Goal: Task Accomplishment & Management: Manage account settings

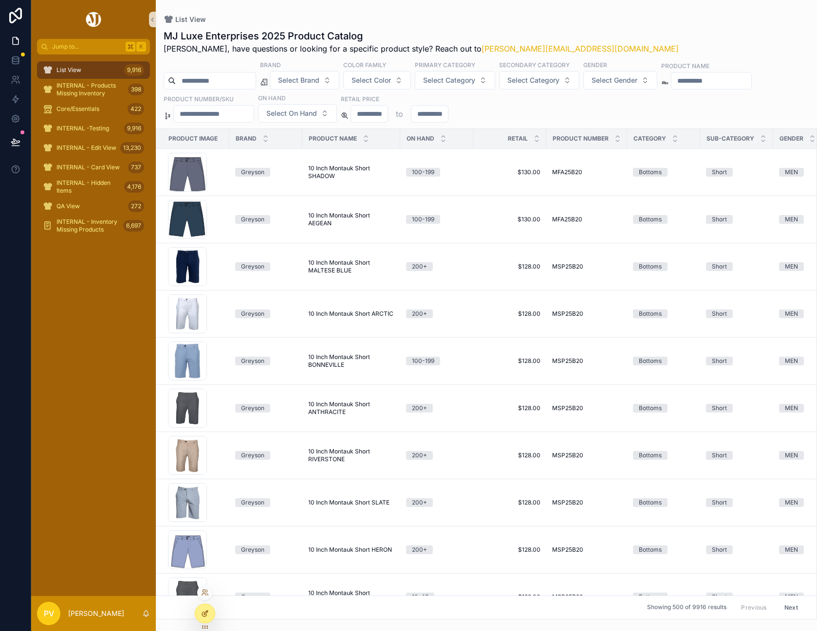
click at [209, 612] on div at bounding box center [204, 613] width 19 height 18
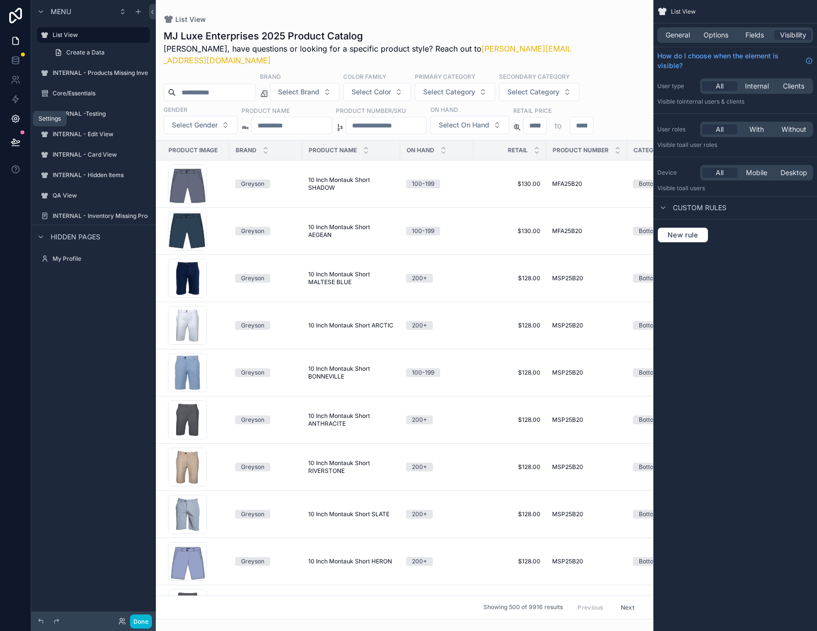
click at [6, 111] on link at bounding box center [15, 118] width 31 height 19
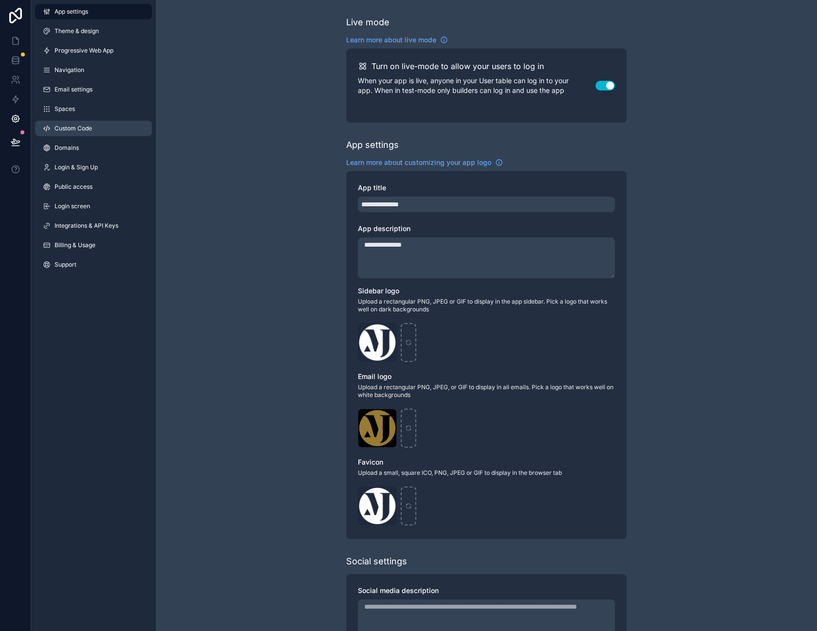
click at [109, 128] on link "Custom Code" at bounding box center [93, 129] width 117 height 16
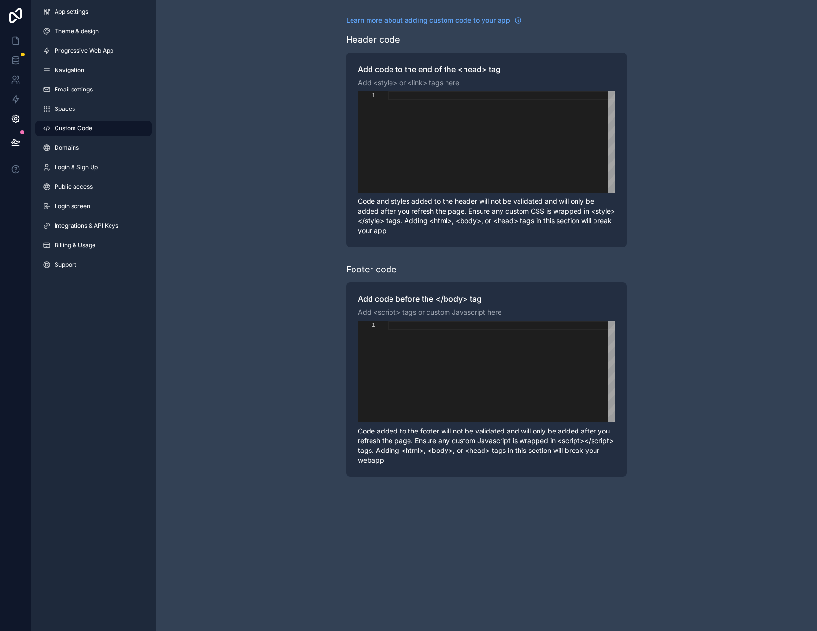
click at [418, 335] on div "scrollable content" at bounding box center [501, 371] width 227 height 101
paste textarea "**********"
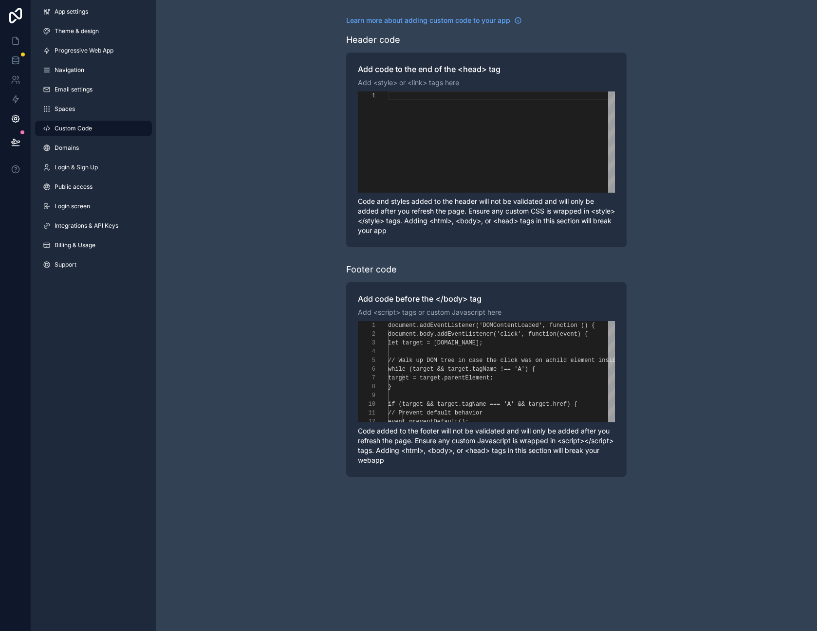
click at [275, 322] on div "Learn more about adding custom code to your app Header code Add code to the end…" at bounding box center [486, 246] width 661 height 493
click at [444, 347] on div "**********" at bounding box center [486, 371] width 257 height 101
type textarea "**********"
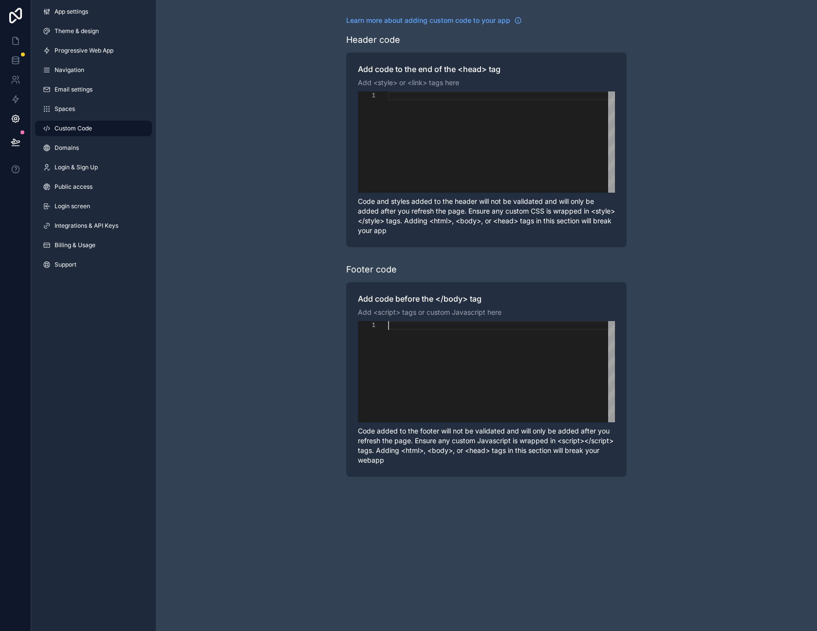
scroll to position [0, 0]
click at [505, 106] on div "scrollable content" at bounding box center [501, 141] width 227 height 101
paste textarea "**********"
type textarea "**********"
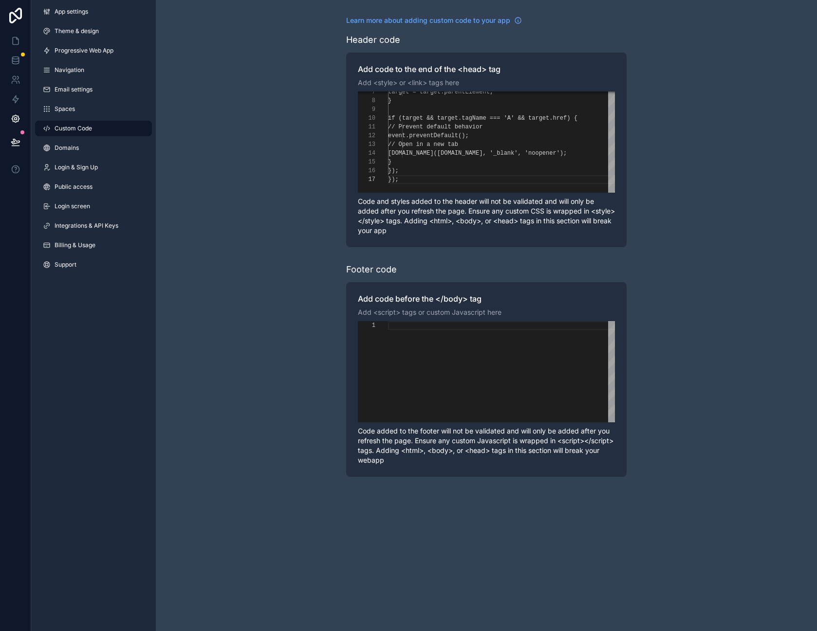
click at [685, 243] on div "**********" at bounding box center [486, 246] width 661 height 493
click at [92, 111] on link "Spaces" at bounding box center [93, 109] width 117 height 16
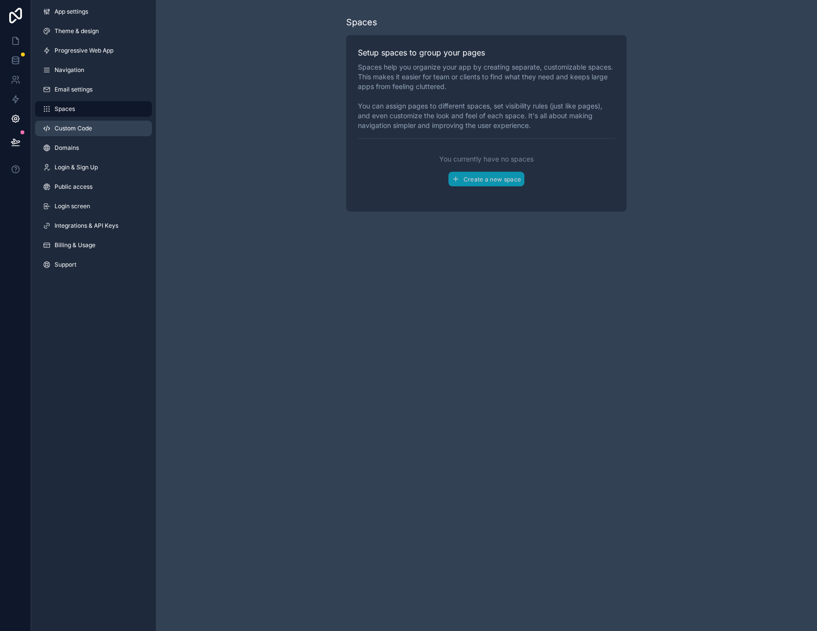
click at [98, 128] on link "Custom Code" at bounding box center [93, 129] width 117 height 16
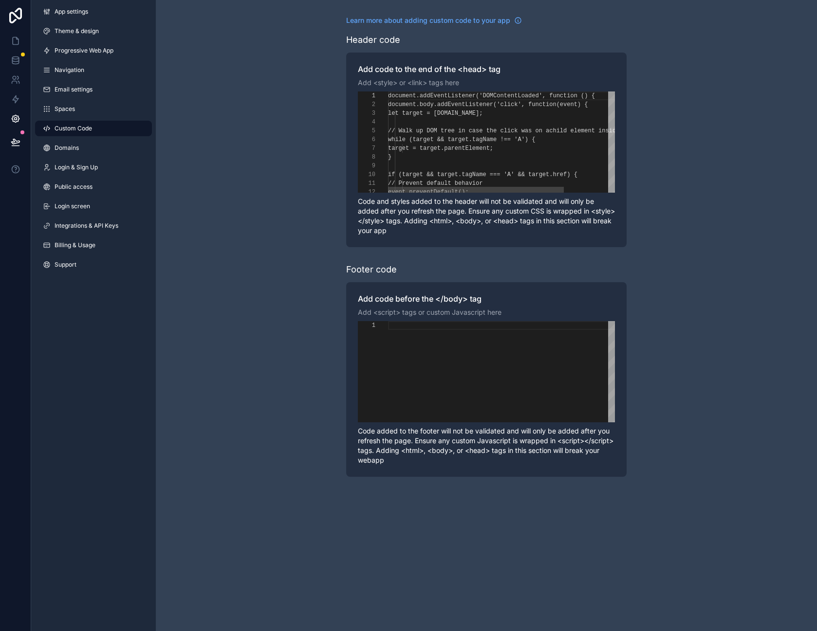
scroll to position [88, 0]
click at [14, 42] on icon at bounding box center [16, 41] width 10 height 10
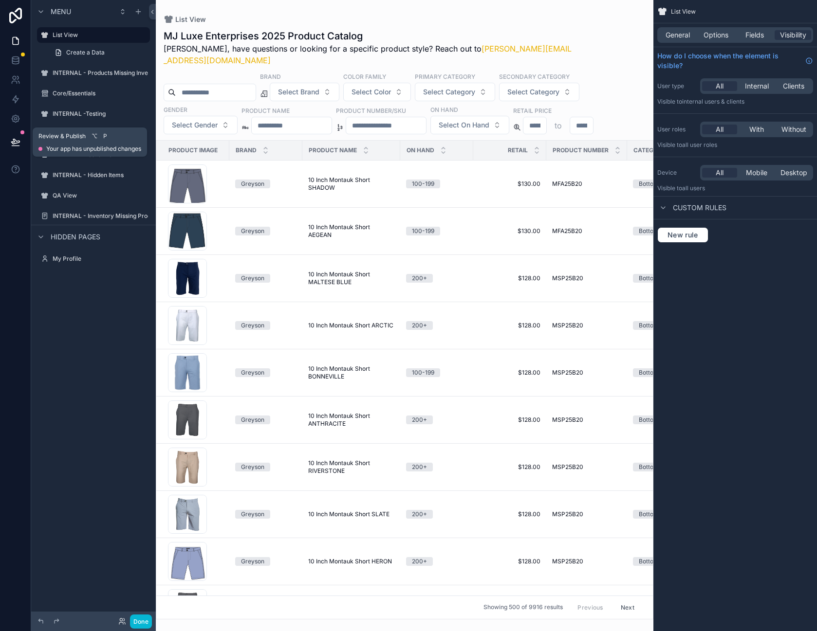
click at [15, 138] on icon at bounding box center [16, 142] width 10 height 10
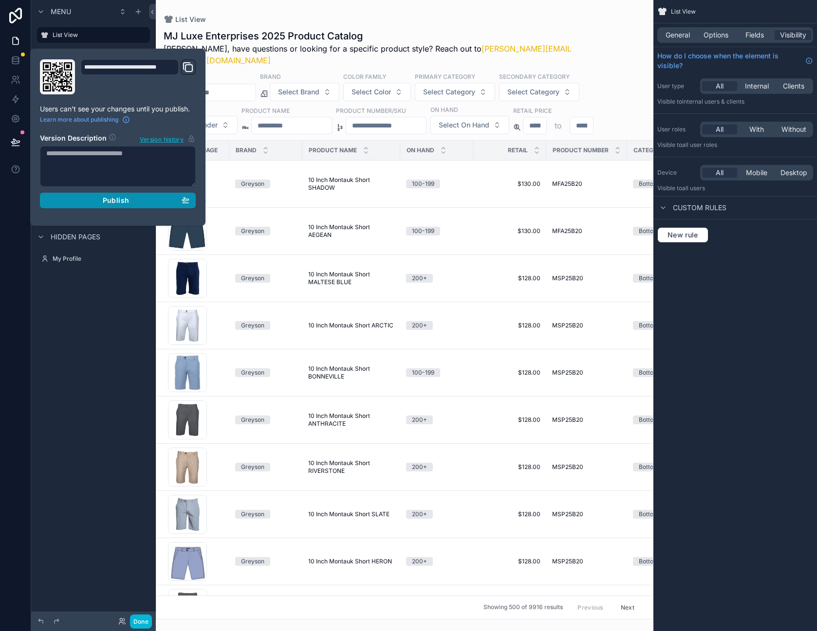
click at [118, 201] on span "Publish" at bounding box center [116, 200] width 26 height 9
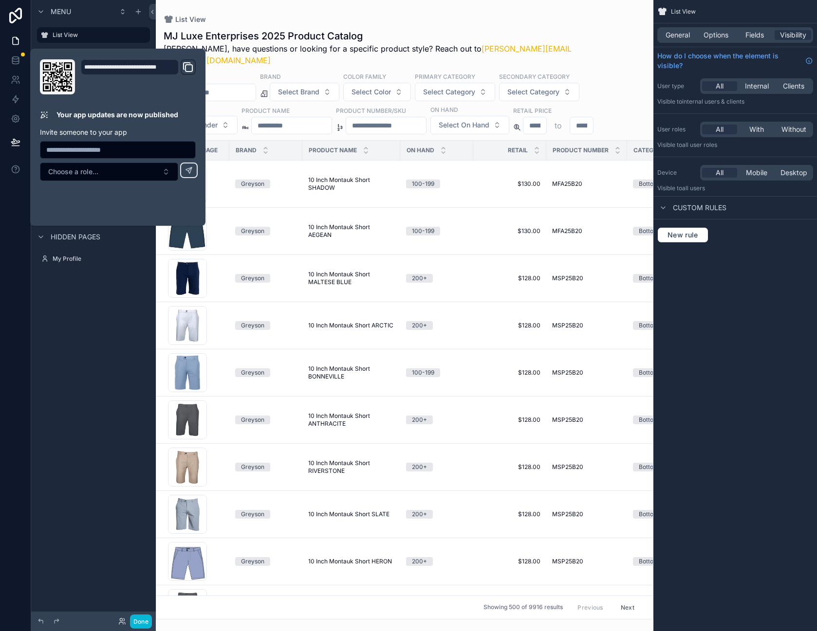
click at [455, 11] on div "scrollable content" at bounding box center [404, 315] width 497 height 631
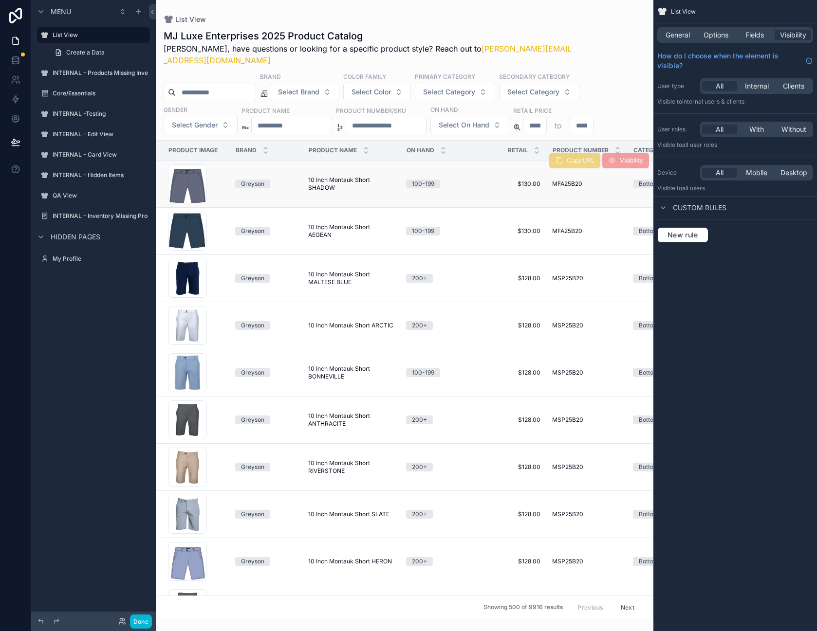
click at [314, 176] on span "10 Inch Montauk Short SHADOW" at bounding box center [351, 184] width 86 height 16
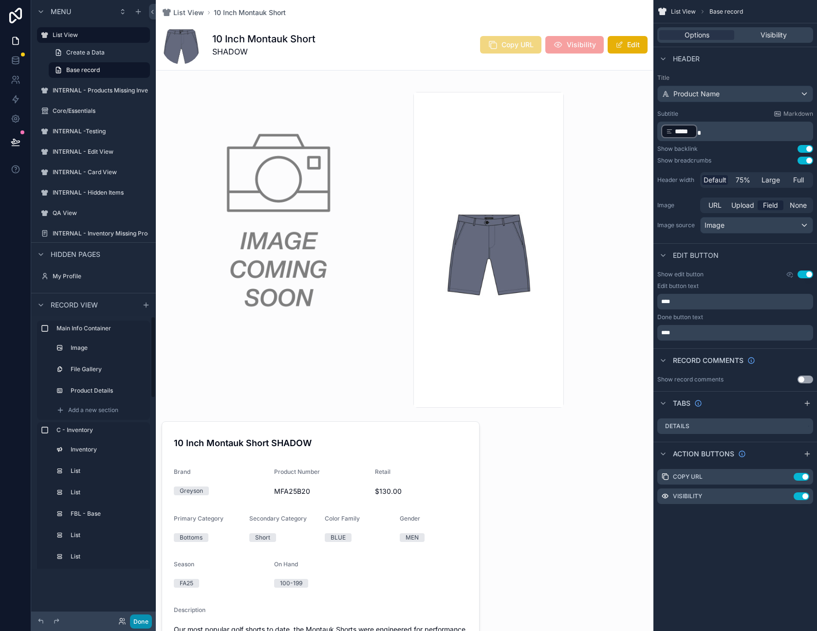
click at [140, 616] on button "Done" at bounding box center [141, 622] width 22 height 14
click at [0, 0] on div "PV Peter Vasilion" at bounding box center [0, 0] width 0 height 0
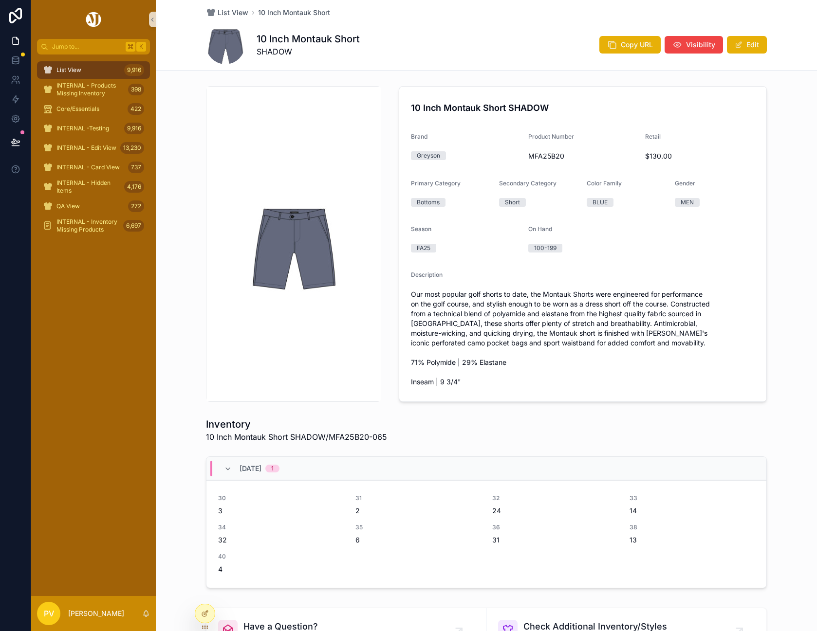
click at [143, 626] on div "PV Peter Vasilion" at bounding box center [93, 613] width 125 height 35
click at [515, 56] on div "10 Inch Montauk Short SHADOW Copy URL Visibility Edit" at bounding box center [486, 44] width 561 height 39
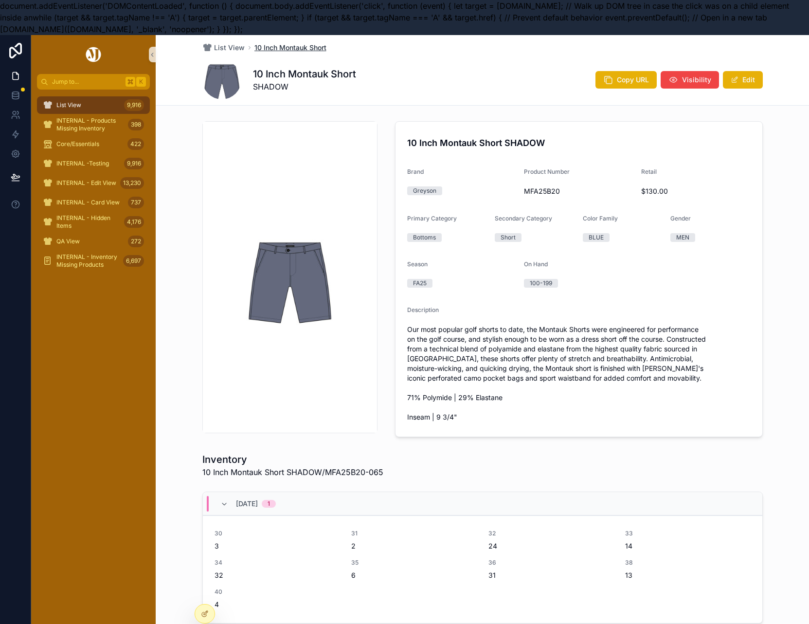
click at [290, 46] on span "10 Inch Montauk Short" at bounding box center [291, 48] width 72 height 10
click at [74, 102] on span "List View" at bounding box center [68, 105] width 25 height 8
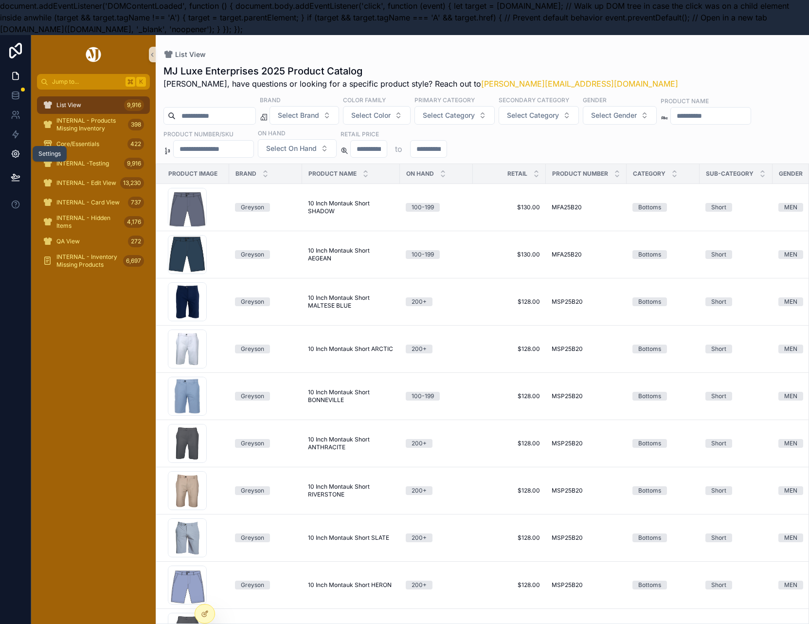
click at [17, 153] on icon at bounding box center [15, 154] width 2 height 2
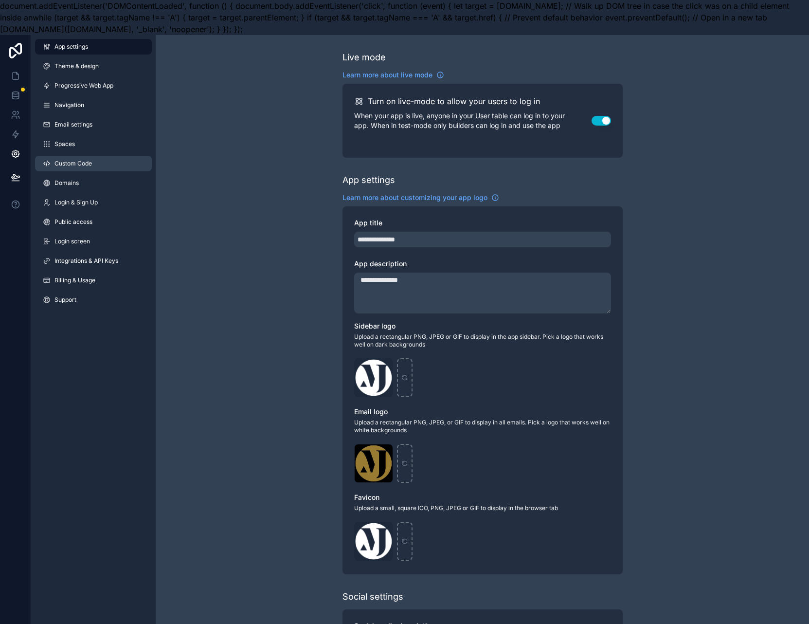
click at [73, 159] on link "Custom Code" at bounding box center [93, 164] width 117 height 16
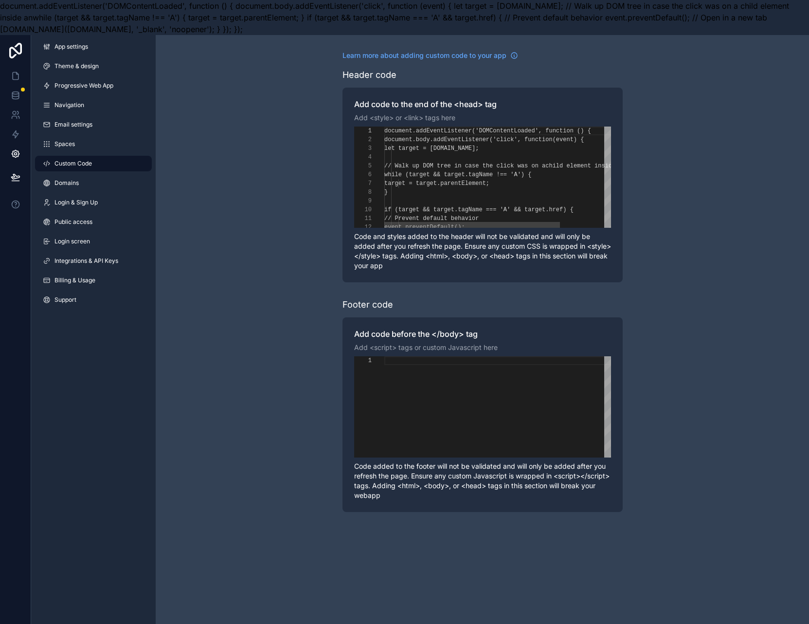
scroll to position [53, 102]
click at [488, 182] on span "target = target.parentElement;" at bounding box center [436, 183] width 105 height 7
type textarea "**********"
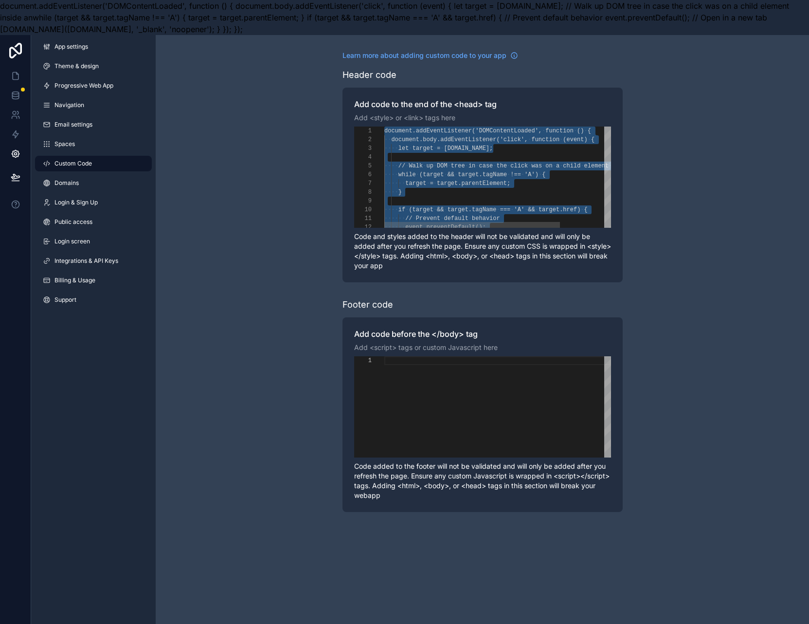
scroll to position [0, 0]
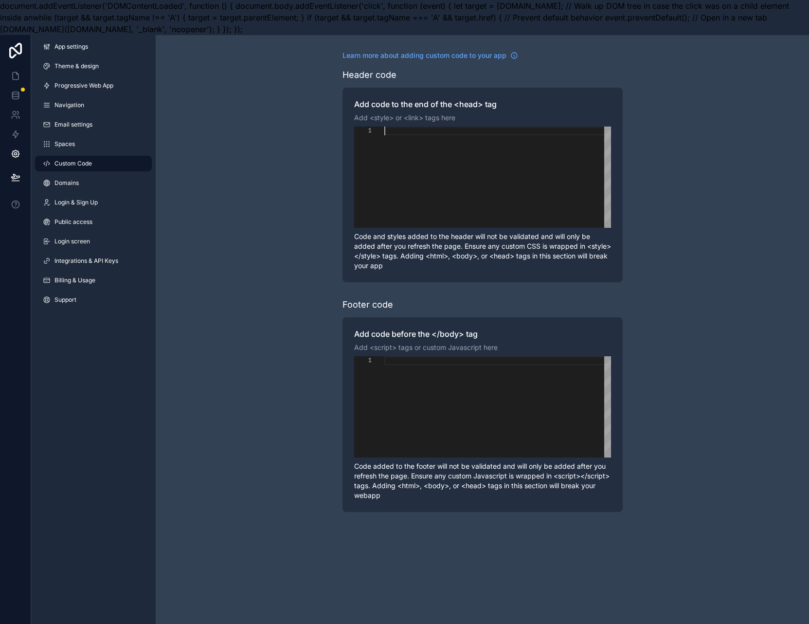
click at [468, 396] on div "scrollable content" at bounding box center [497, 406] width 227 height 101
paste textarea "**********"
type textarea "**********"
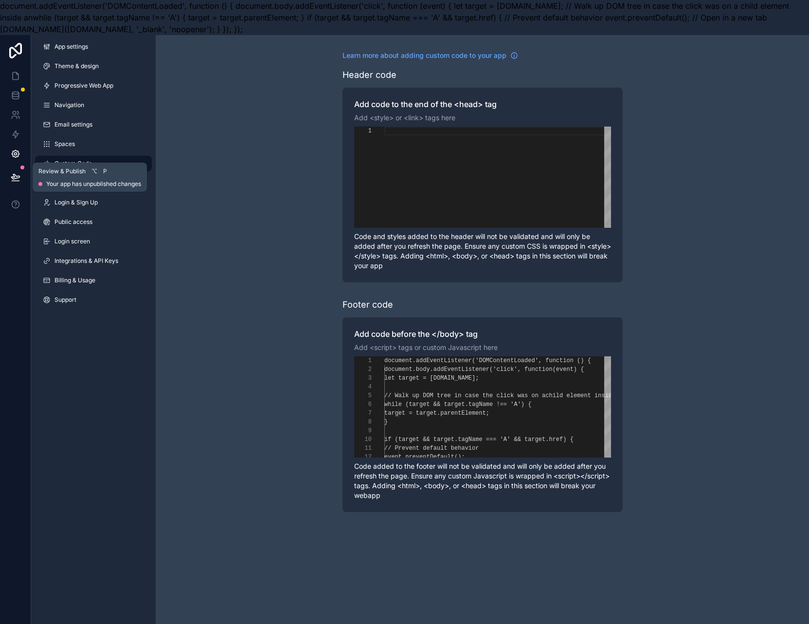
click at [19, 174] on icon at bounding box center [16, 177] width 10 height 10
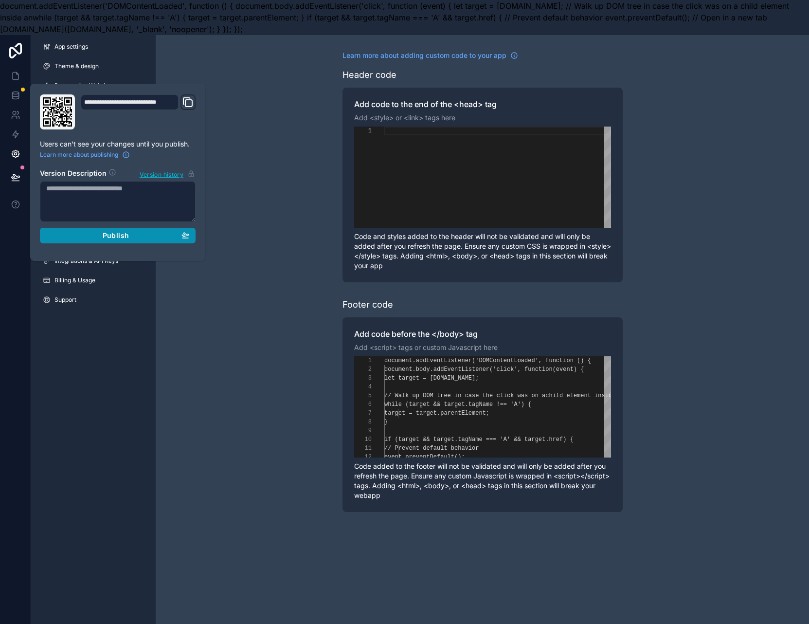
drag, startPoint x: 95, startPoint y: 237, endPoint x: 102, endPoint y: 238, distance: 6.9
click at [95, 237] on div "Publish" at bounding box center [117, 235] width 143 height 9
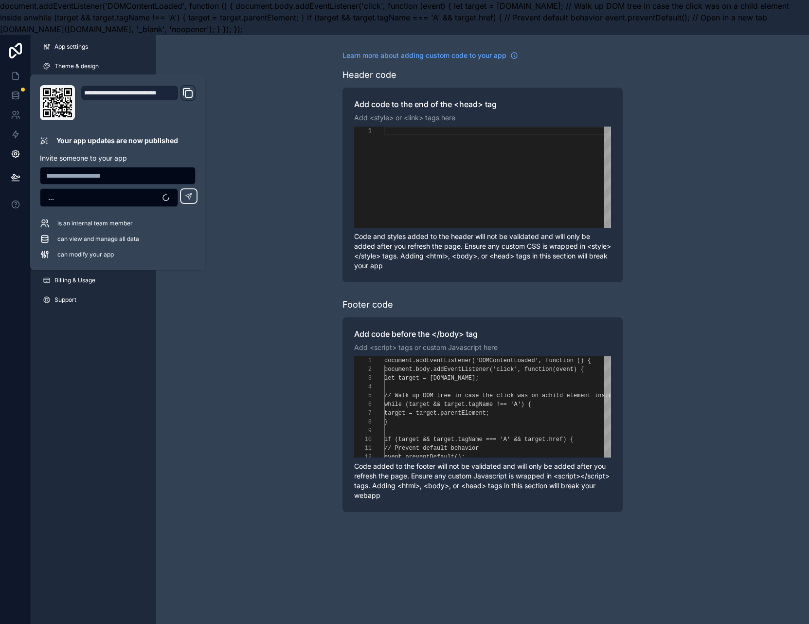
click at [239, 168] on div "Learn more about adding custom code to your app Header code Add code to the end…" at bounding box center [483, 281] width 654 height 493
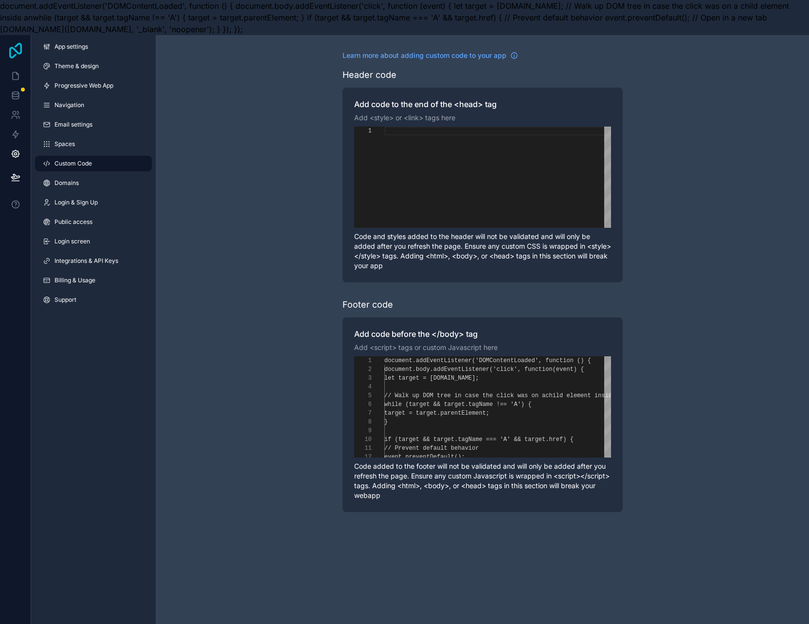
click at [18, 50] on icon at bounding box center [15, 51] width 19 height 16
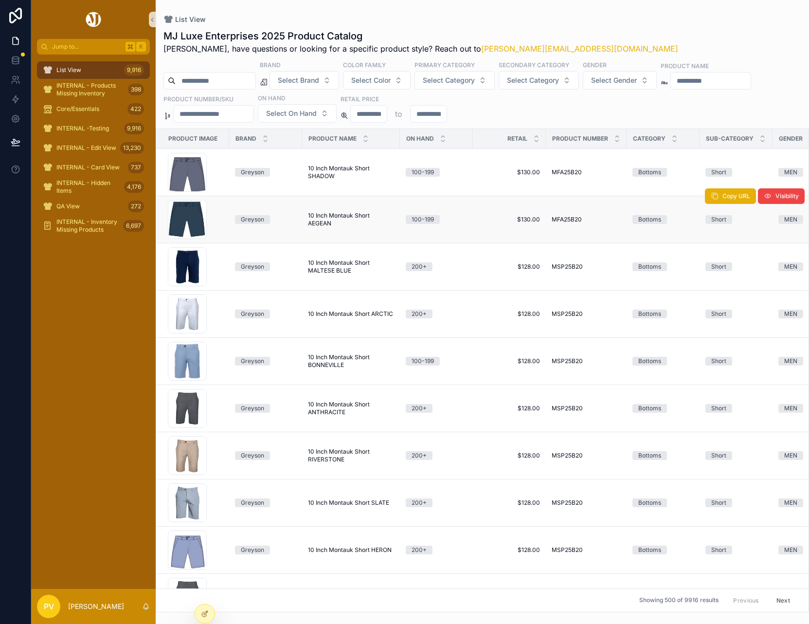
click at [338, 218] on span "10 Inch Montauk Short AEGEAN" at bounding box center [351, 220] width 86 height 16
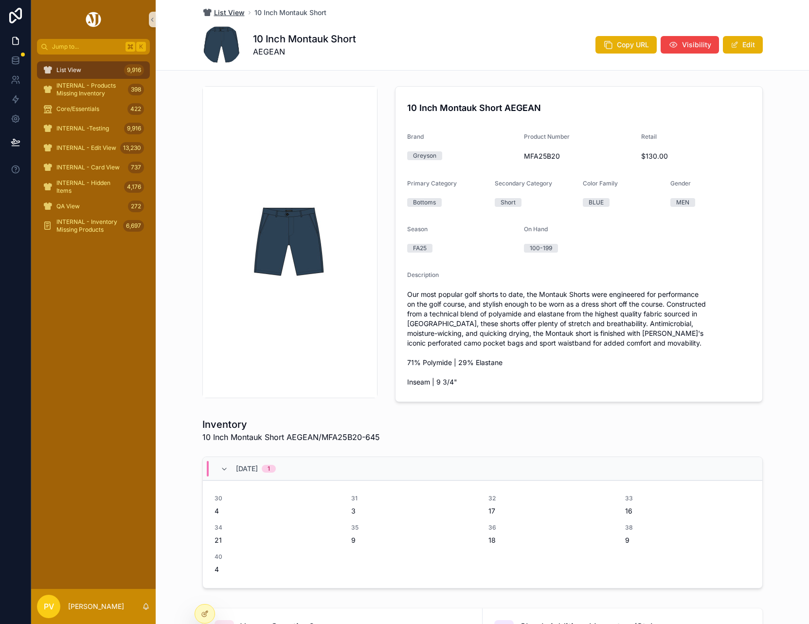
click at [216, 14] on span "List View" at bounding box center [229, 13] width 31 height 10
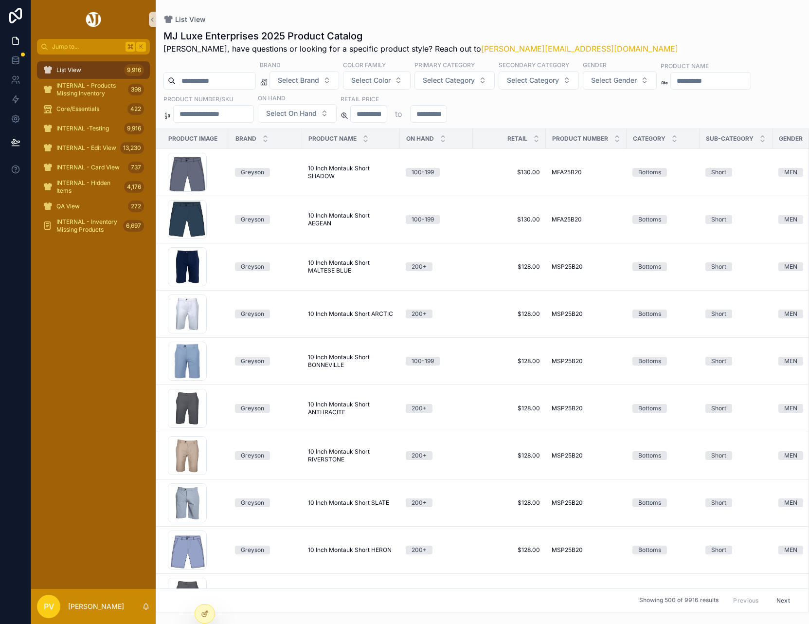
click at [399, 13] on div "List View MJ Luxe Enterprises 2025 Product Catalog Peter, have questions or loo…" at bounding box center [483, 306] width 654 height 612
click at [331, 268] on span "10 Inch Montauk Short MALTESE BLUE" at bounding box center [351, 267] width 86 height 16
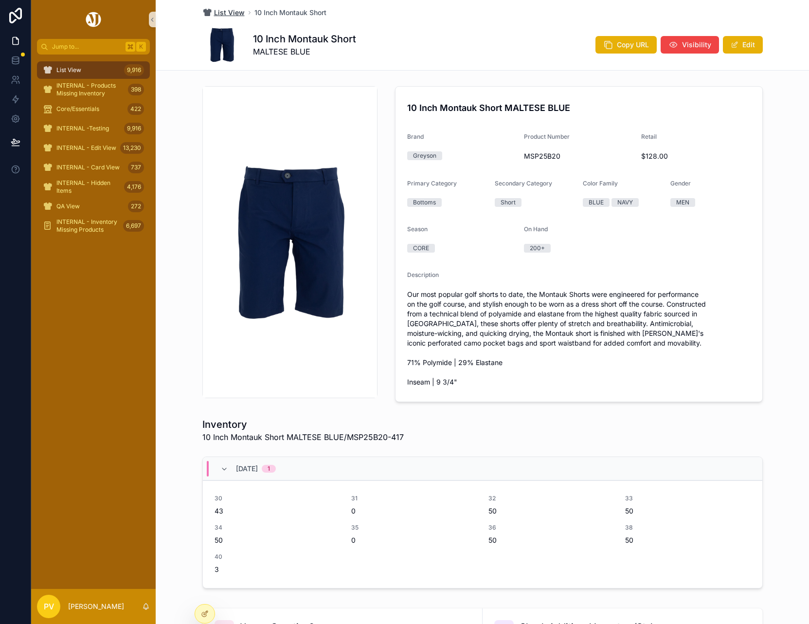
click at [231, 13] on span "List View" at bounding box center [229, 13] width 31 height 10
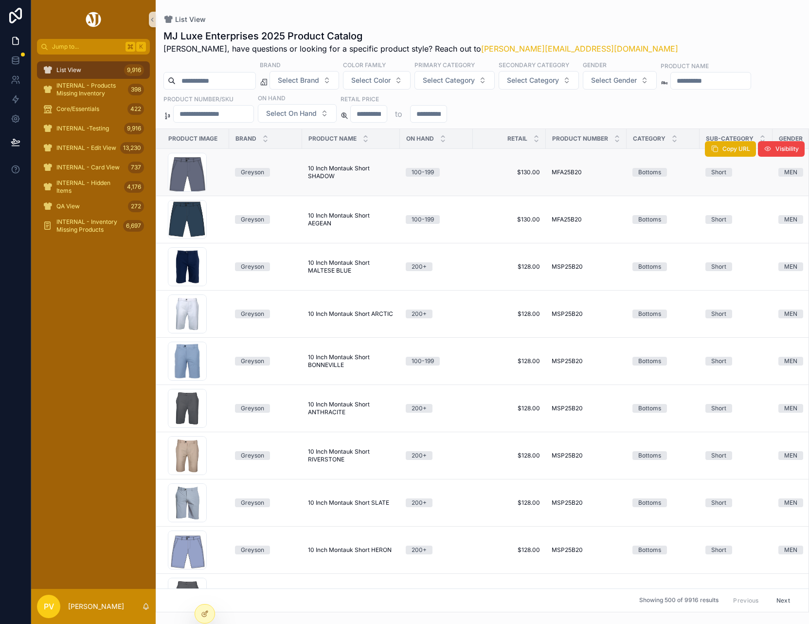
click at [336, 166] on span "10 Inch Montauk Short SHADOW" at bounding box center [351, 173] width 86 height 16
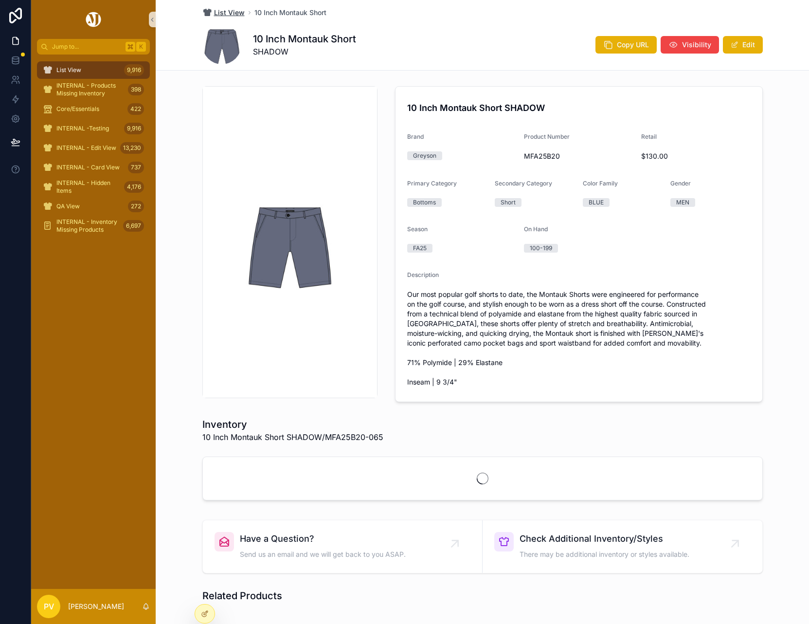
click at [234, 11] on span "List View" at bounding box center [229, 13] width 31 height 10
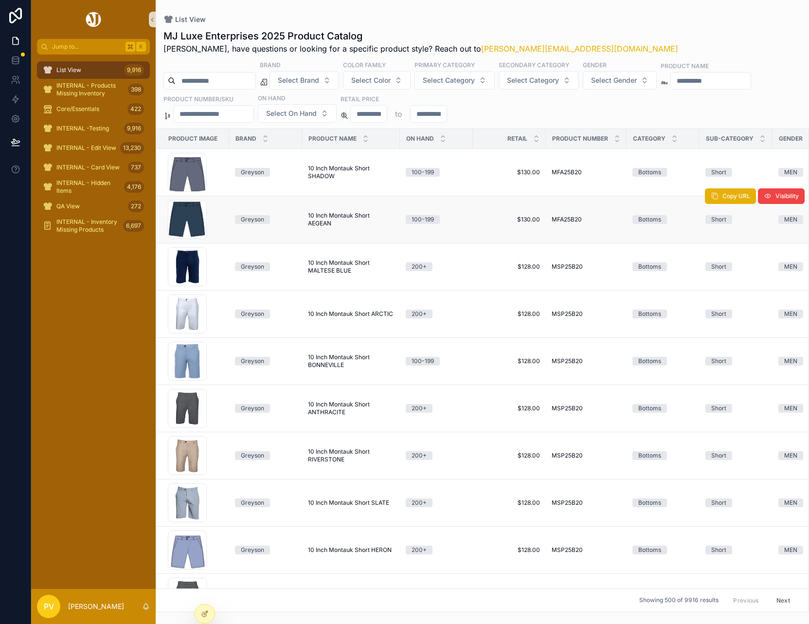
click at [329, 225] on span "10 Inch Montauk Short AEGEAN" at bounding box center [351, 220] width 86 height 16
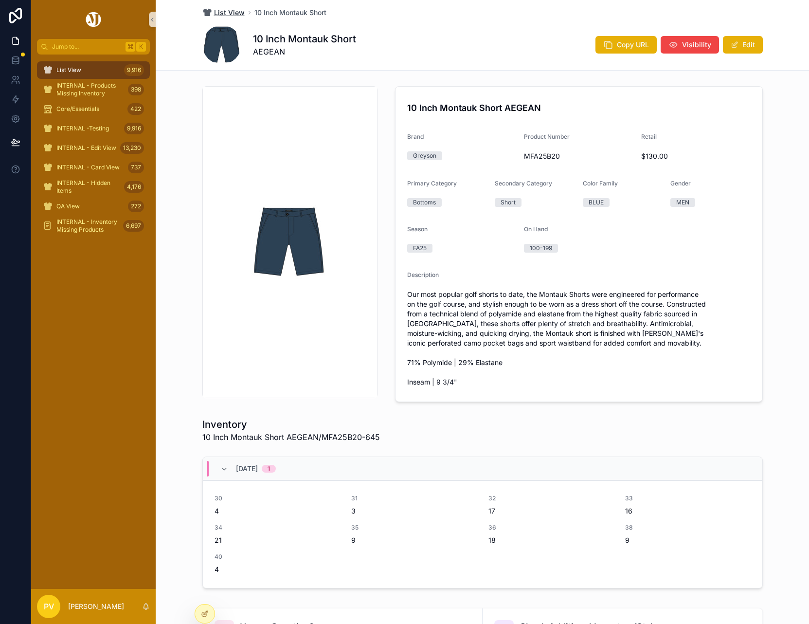
click at [219, 11] on span "List View" at bounding box center [229, 13] width 31 height 10
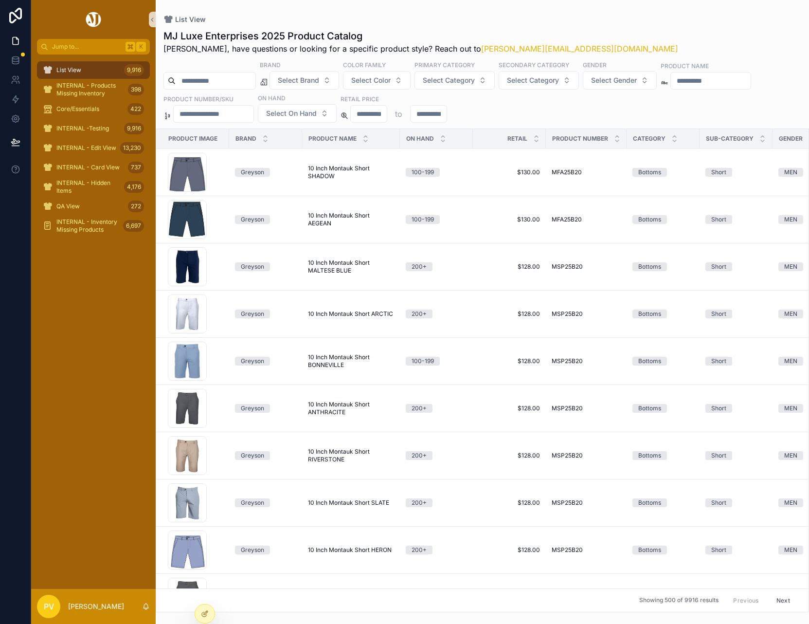
click at [410, 13] on div "List View MJ Luxe Enterprises 2025 Product Catalog Peter, have questions or loo…" at bounding box center [483, 306] width 654 height 612
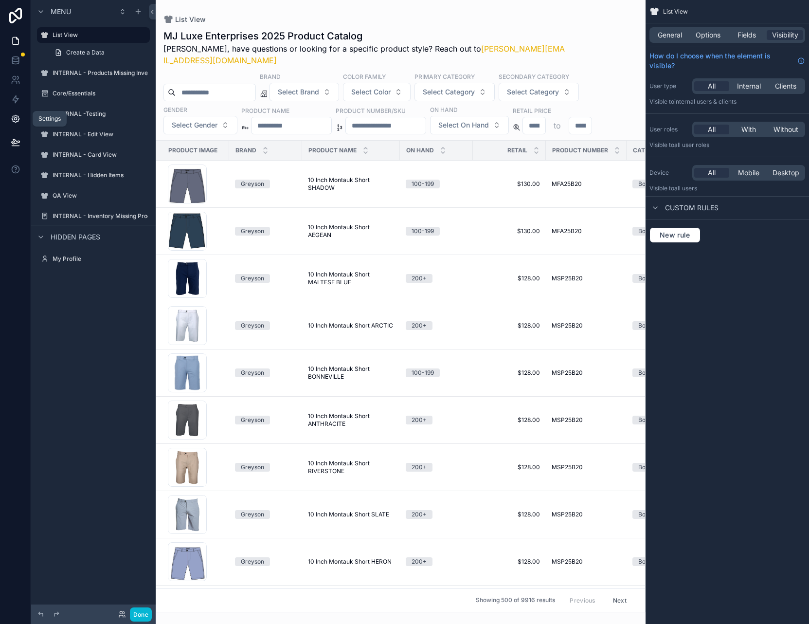
click at [20, 111] on link at bounding box center [15, 118] width 31 height 19
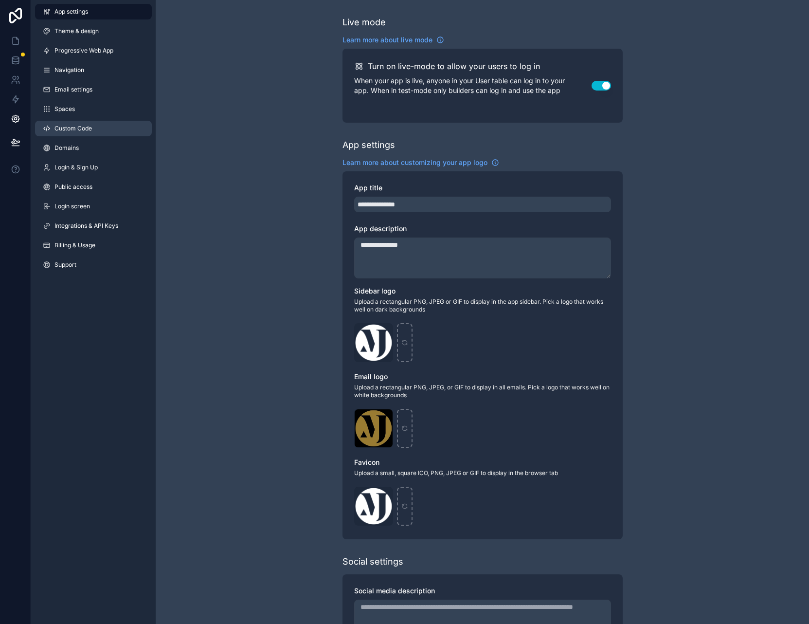
click at [74, 134] on link "Custom Code" at bounding box center [93, 129] width 117 height 16
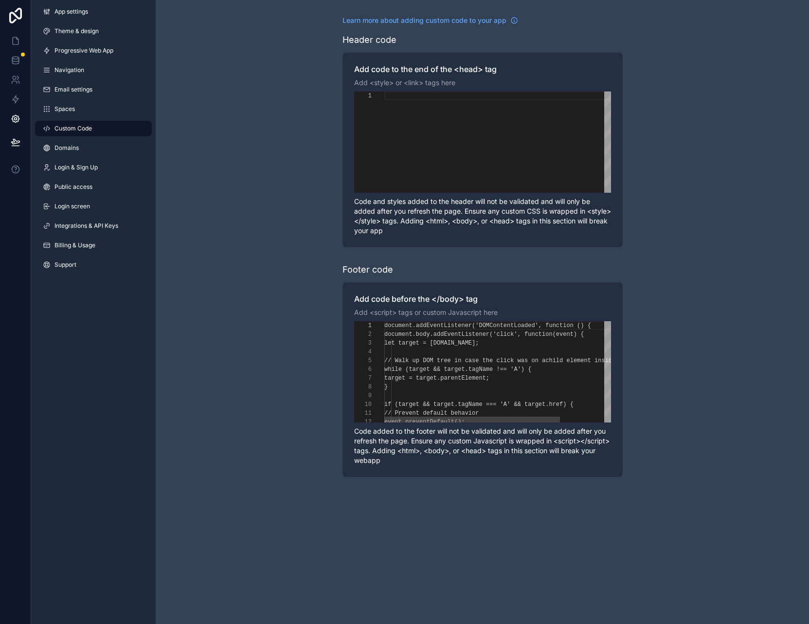
scroll to position [88, 0]
click at [474, 361] on span "// Walk up DOM tree in case the click was on a" at bounding box center [464, 360] width 161 height 7
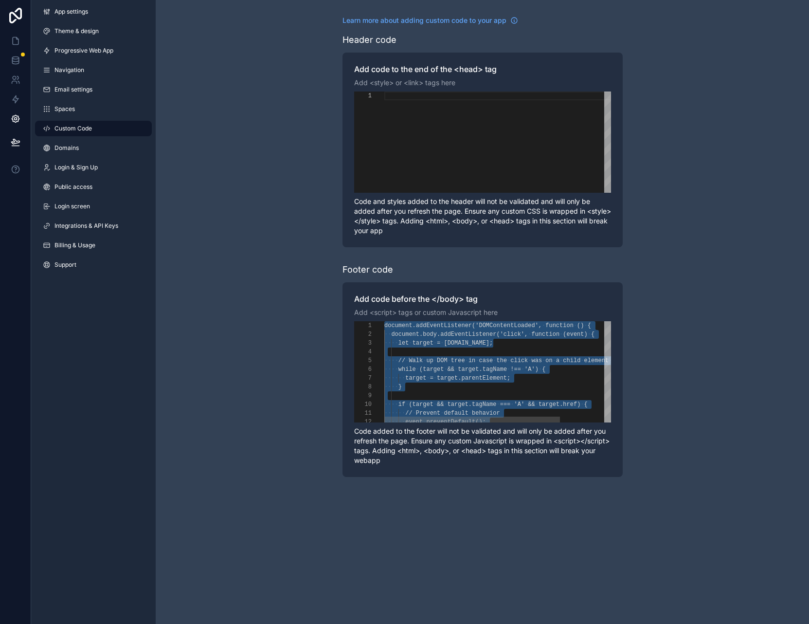
paste textarea "Editor content;Press Alt+F1 for Accessibility Options."
type textarea "*** ***"
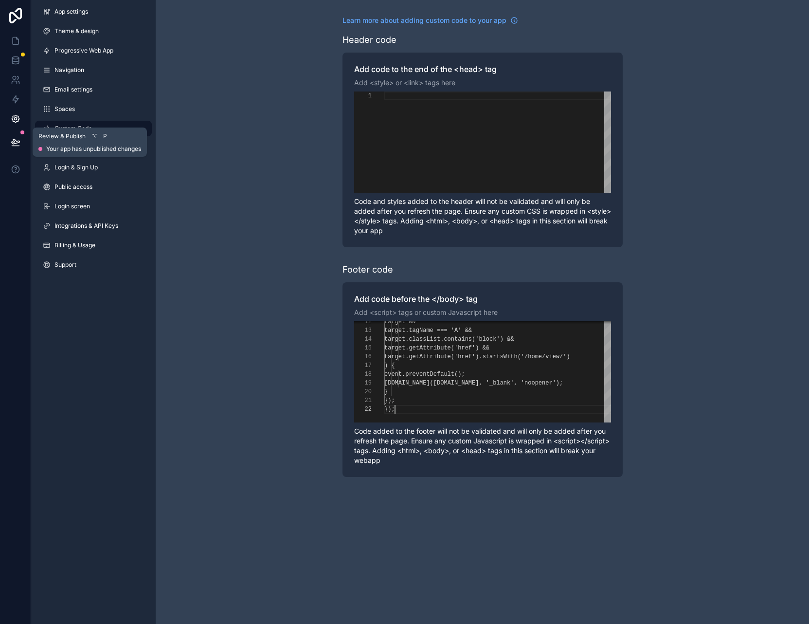
click at [15, 138] on icon at bounding box center [16, 142] width 10 height 10
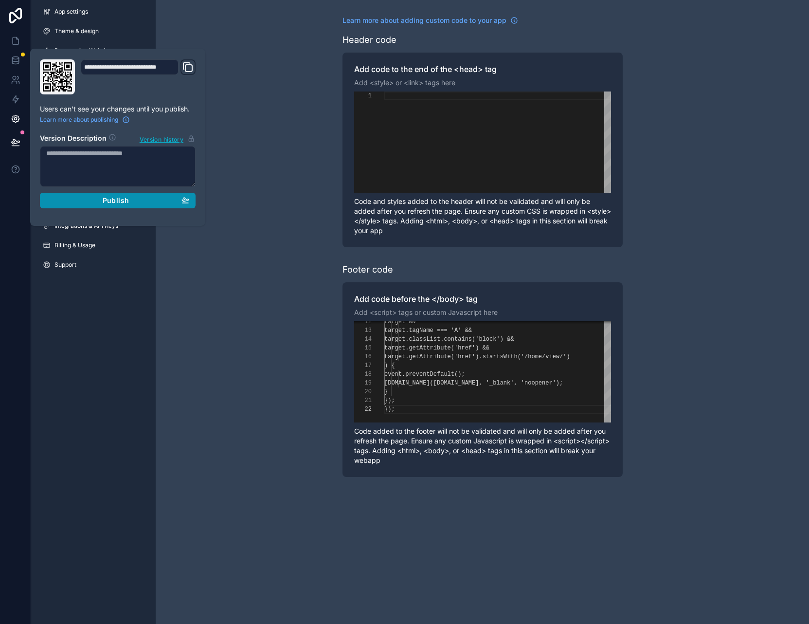
click at [124, 204] on span "Publish" at bounding box center [116, 200] width 26 height 9
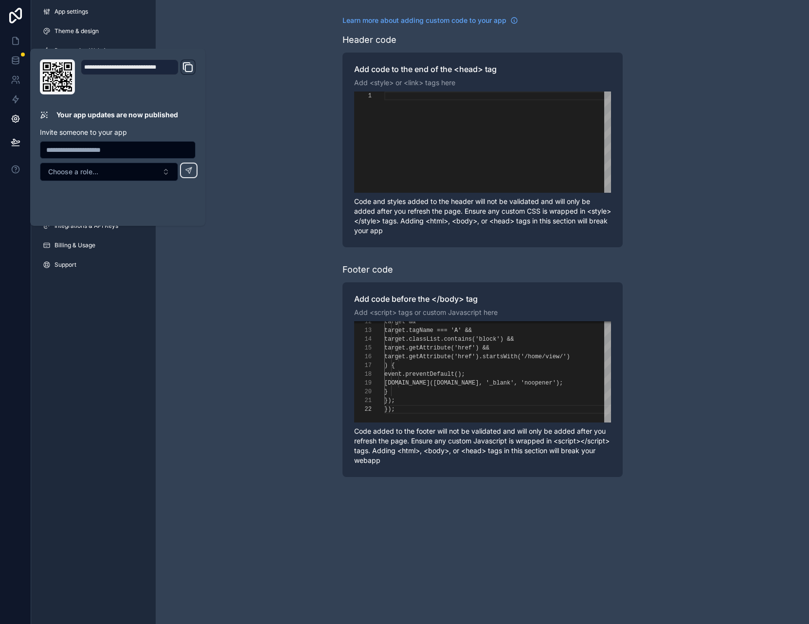
click at [275, 140] on div "Learn more about adding custom code to your app Header code Add code to the end…" at bounding box center [483, 246] width 654 height 493
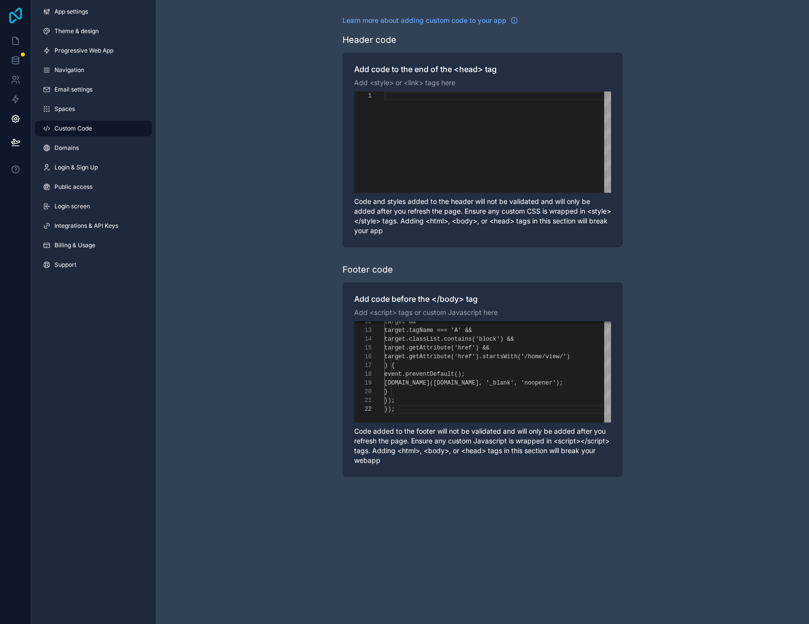
click at [14, 14] on icon at bounding box center [15, 16] width 13 height 16
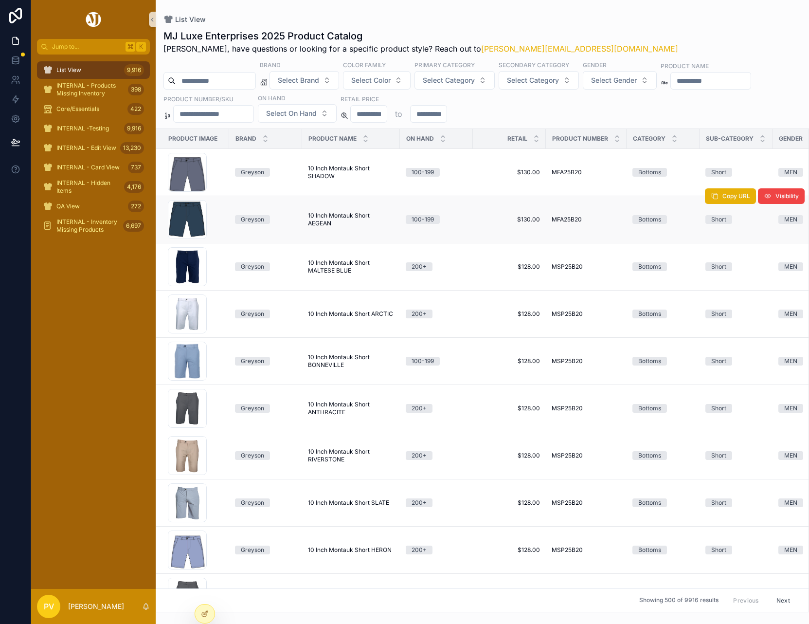
click at [335, 216] on span "10 Inch Montauk Short AEGEAN" at bounding box center [351, 220] width 86 height 16
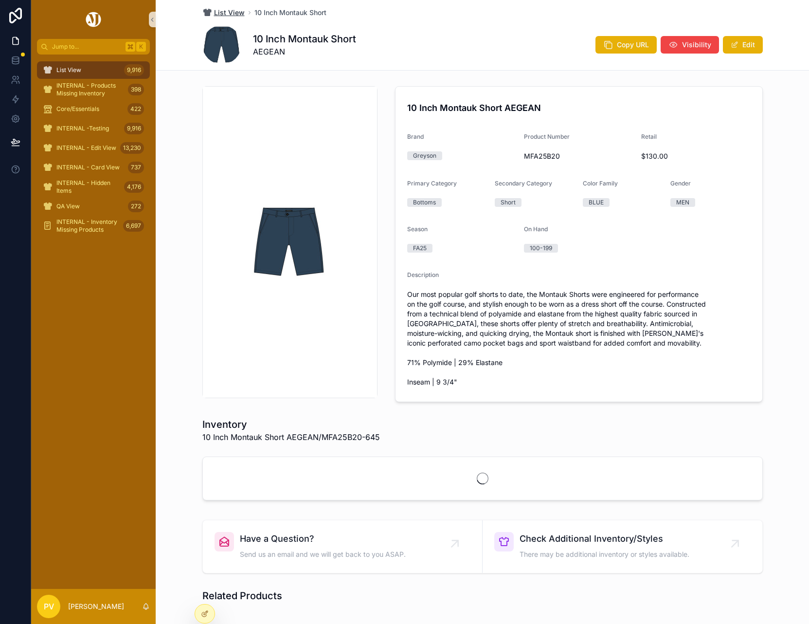
click at [238, 12] on span "List View" at bounding box center [229, 13] width 31 height 10
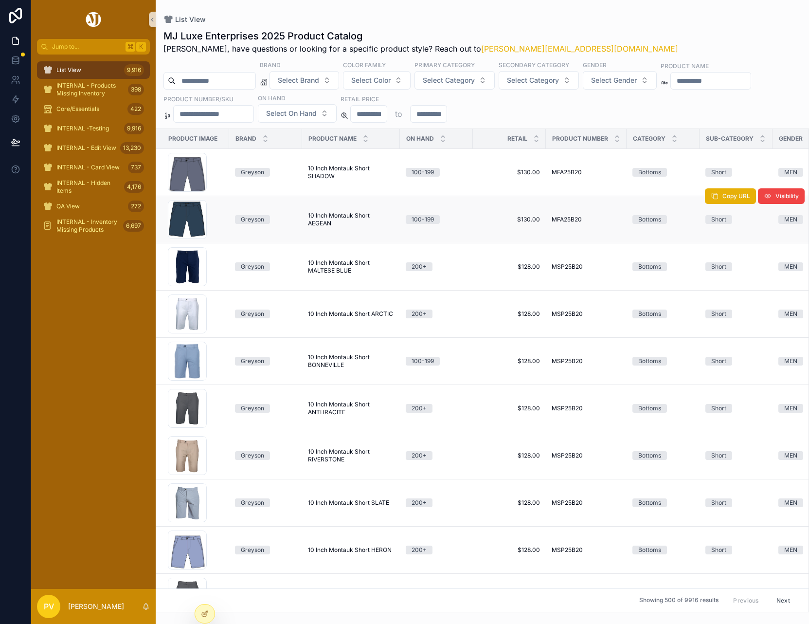
click at [337, 218] on span "10 Inch Montauk Short AEGEAN" at bounding box center [351, 220] width 86 height 16
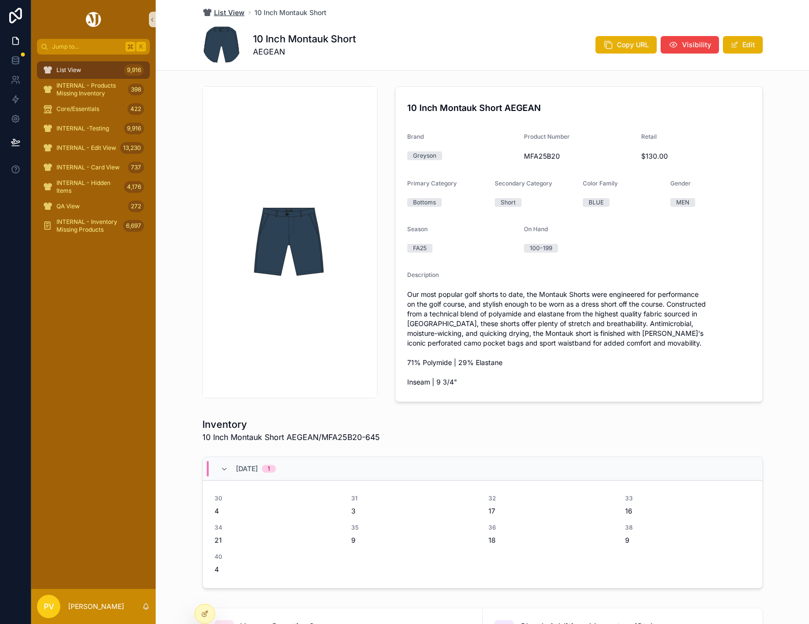
click at [231, 14] on span "List View" at bounding box center [229, 13] width 31 height 10
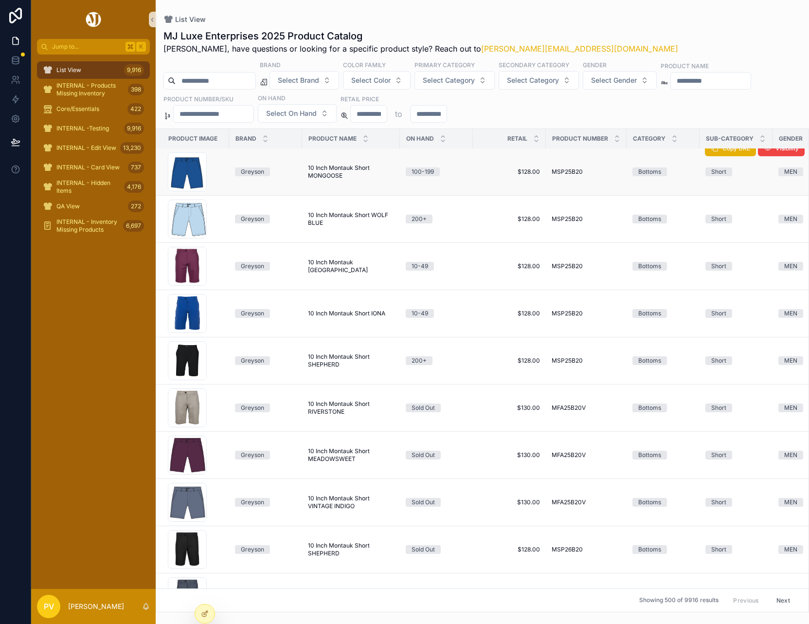
scroll to position [1100, 0]
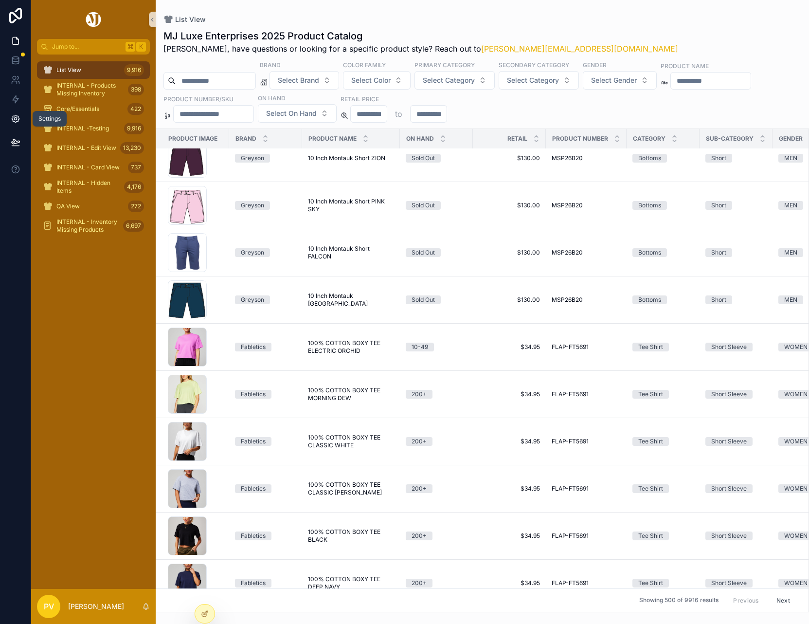
click at [16, 120] on icon at bounding box center [15, 119] width 2 height 2
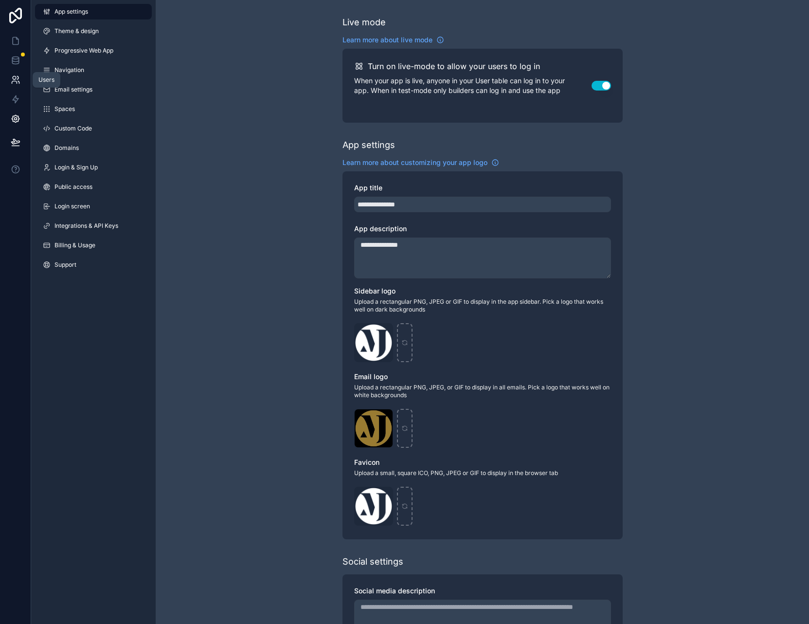
click at [17, 79] on icon at bounding box center [17, 77] width 1 height 3
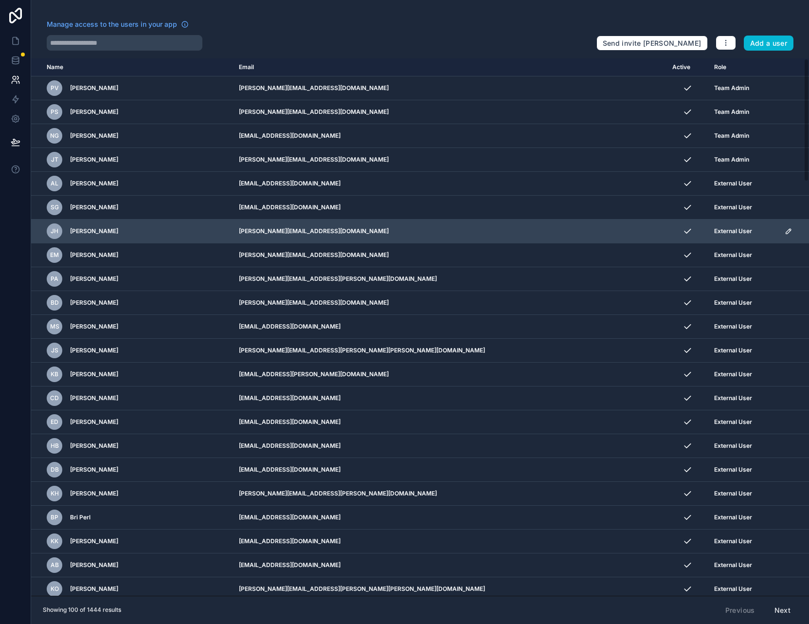
click at [480, 234] on td "j.hannum@printfly.com" at bounding box center [450, 232] width 434 height 24
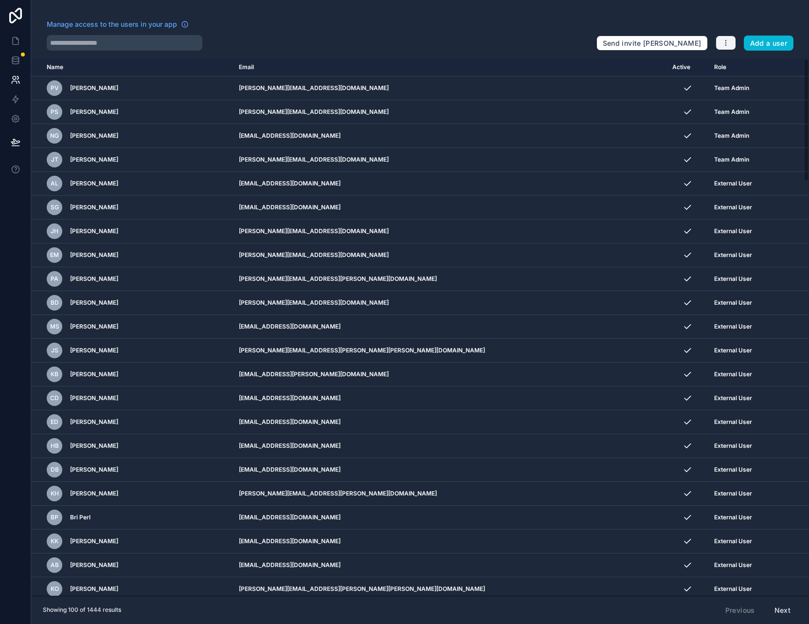
click at [730, 42] on icon "button" at bounding box center [726, 43] width 8 height 8
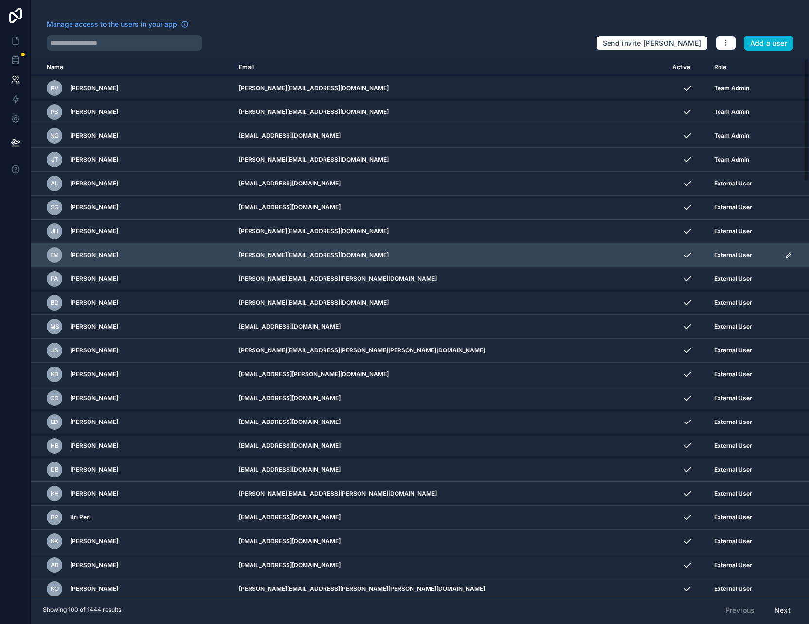
click at [171, 262] on div "EM Emily Mirra" at bounding box center [137, 255] width 181 height 16
click at [98, 255] on span "Emily Mirra" at bounding box center [94, 255] width 48 height 8
click at [221, 256] on div "EM Emily Mirra" at bounding box center [137, 255] width 181 height 16
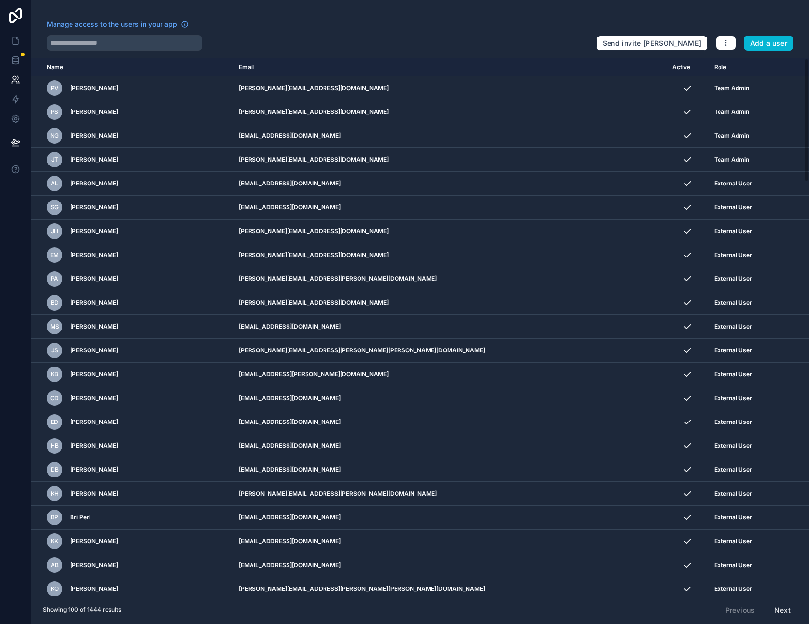
scroll to position [0, 7]
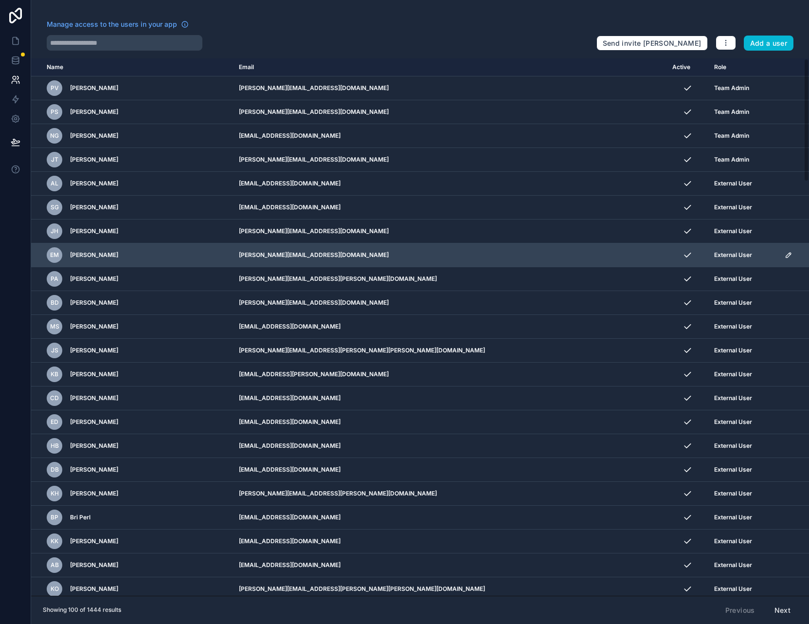
click at [785, 255] on icon "scrollable content" at bounding box center [789, 255] width 8 height 8
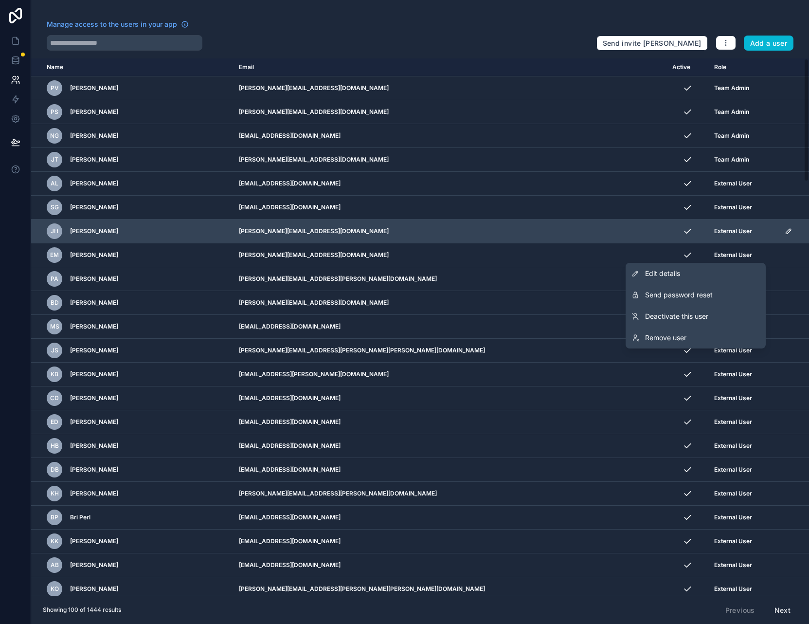
click at [450, 238] on td "j.hannum@printfly.com" at bounding box center [450, 232] width 434 height 24
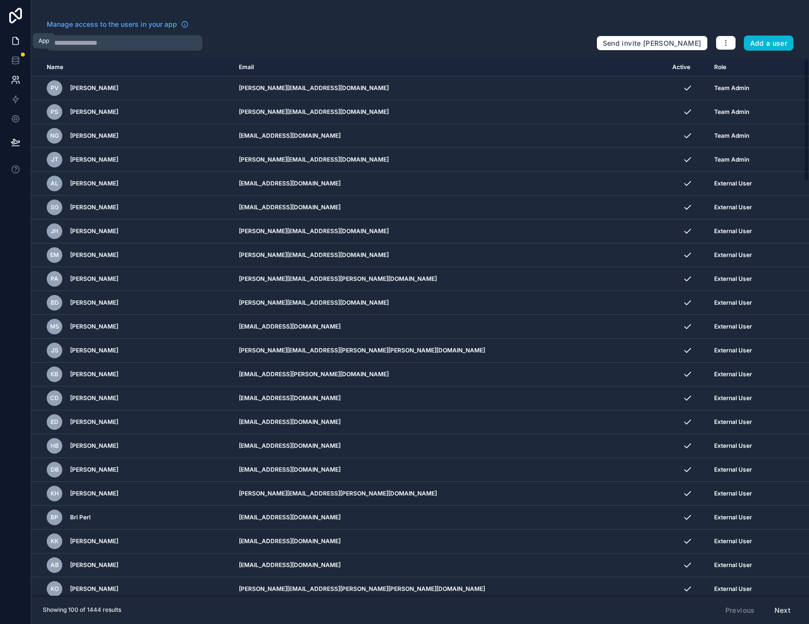
click at [11, 40] on icon at bounding box center [16, 41] width 10 height 10
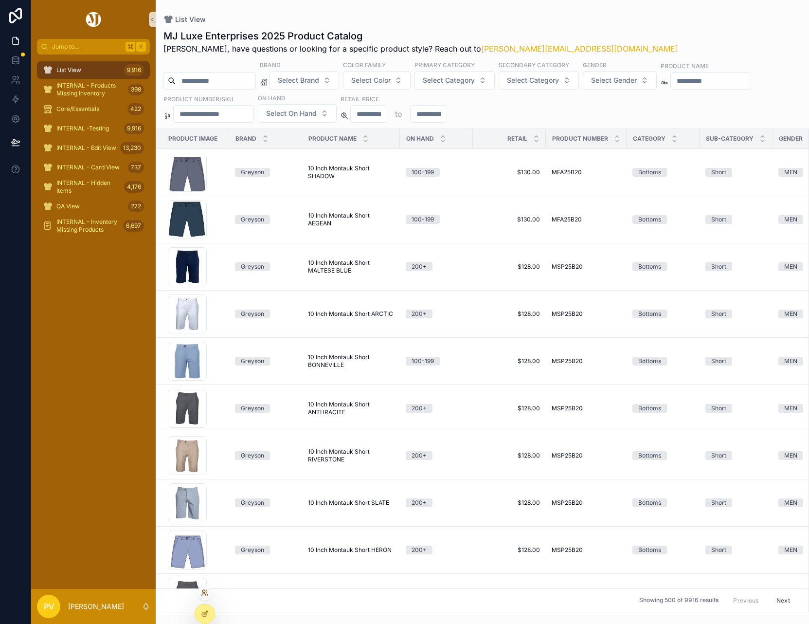
click at [206, 594] on icon at bounding box center [205, 593] width 8 height 8
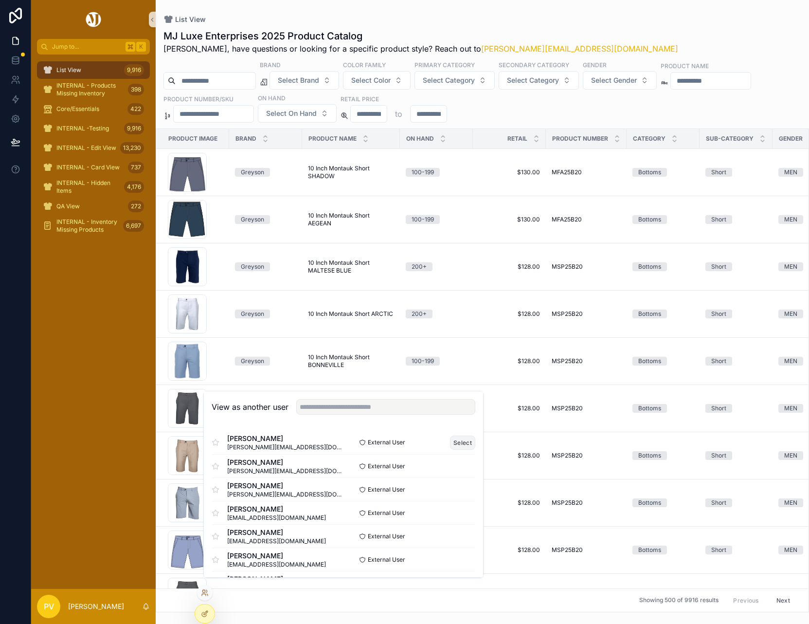
click at [450, 447] on button "Select" at bounding box center [462, 443] width 25 height 14
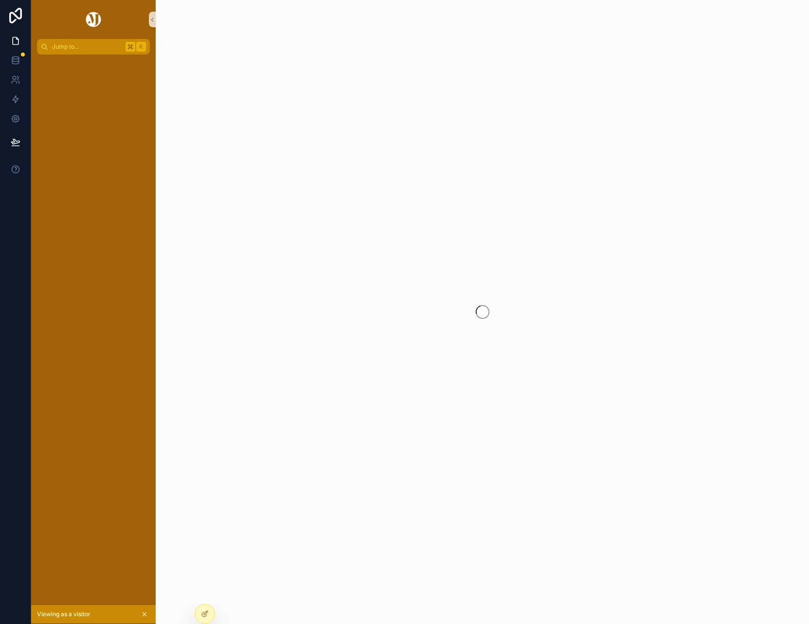
scroll to position [0, 7]
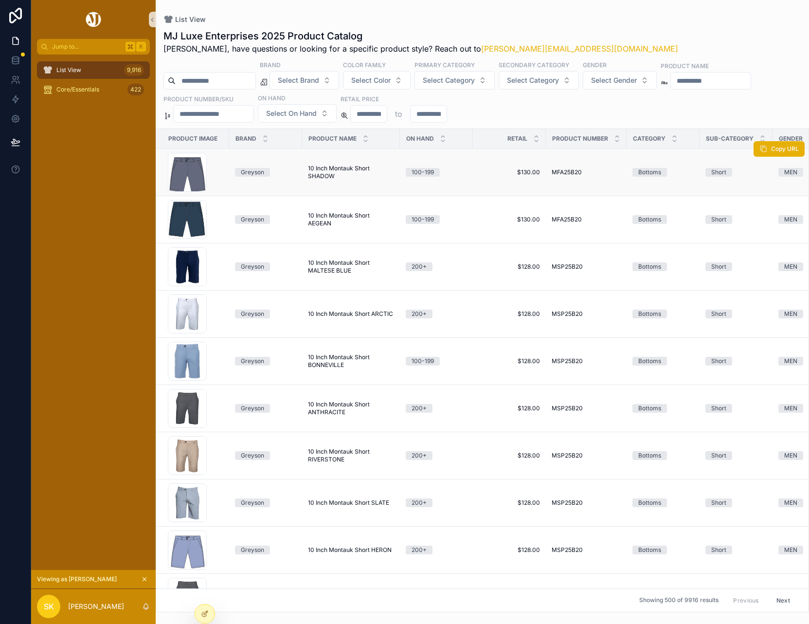
click at [341, 170] on span "10 Inch Montauk Short SHADOW" at bounding box center [351, 173] width 86 height 16
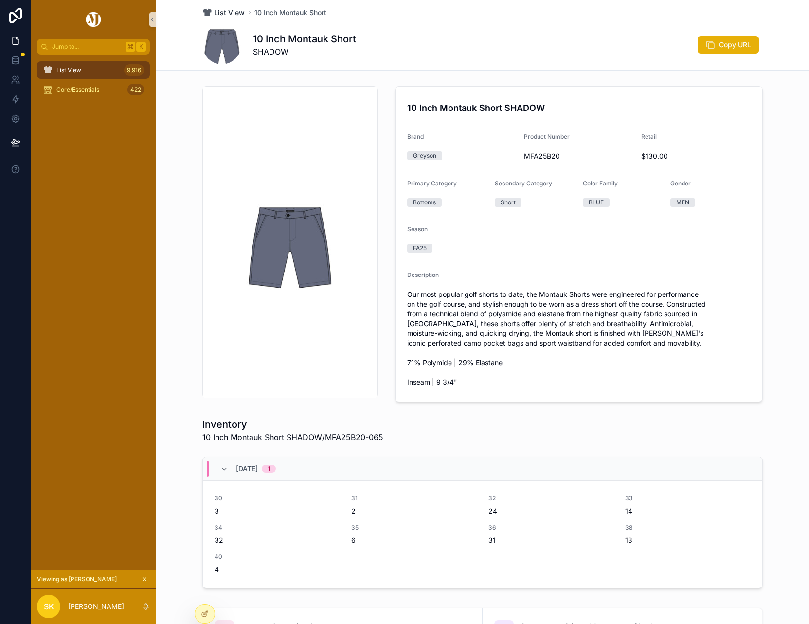
click at [218, 16] on span "List View" at bounding box center [229, 13] width 31 height 10
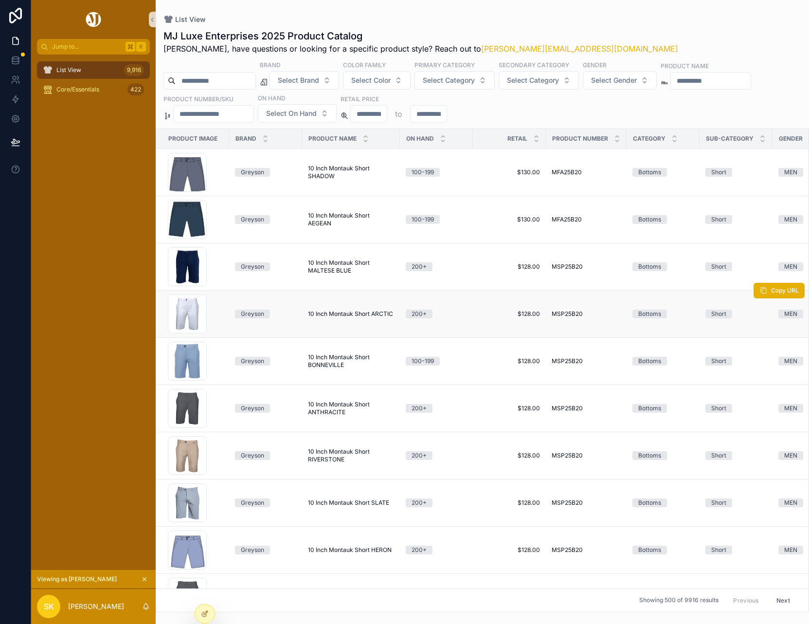
click at [327, 317] on span "10 Inch Montauk Short ARCTIC" at bounding box center [350, 314] width 85 height 8
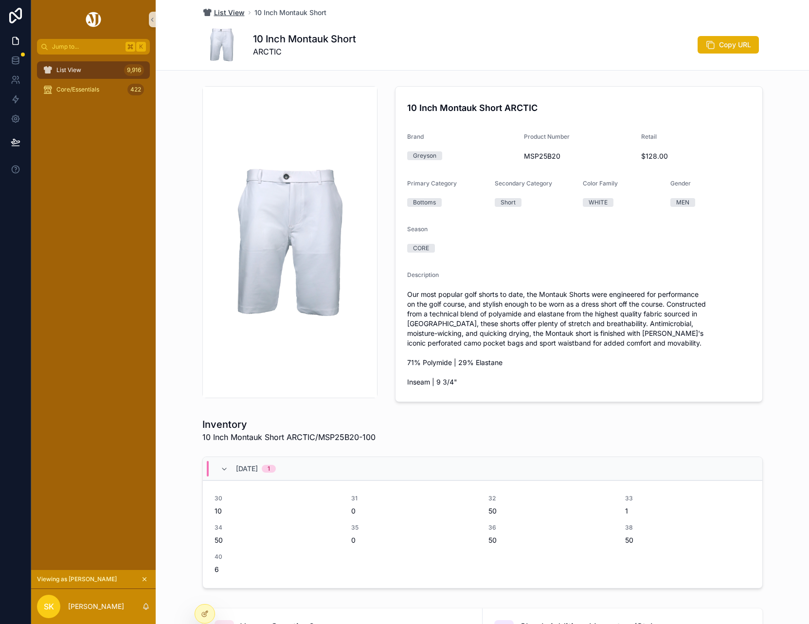
click at [220, 11] on span "List View" at bounding box center [229, 13] width 31 height 10
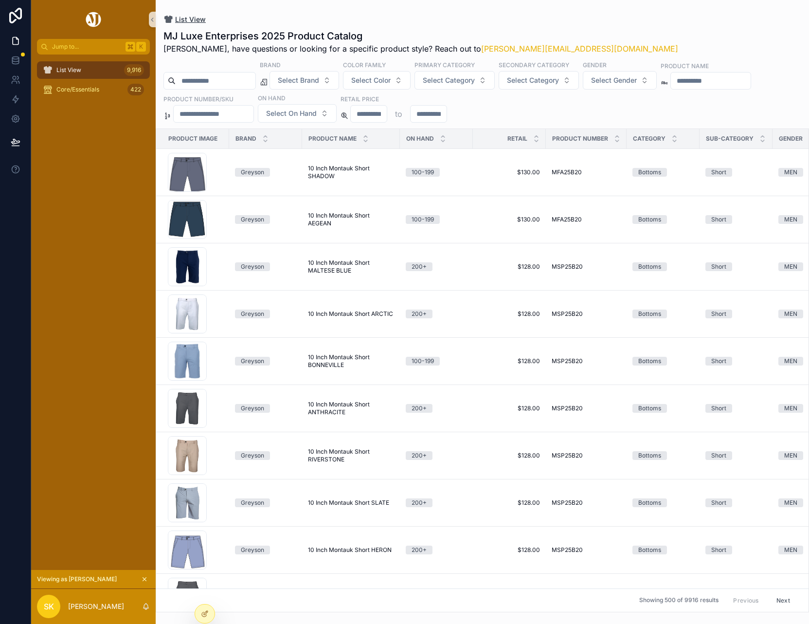
click at [175, 17] on span "List View" at bounding box center [190, 20] width 31 height 10
click at [141, 583] on icon "scrollable content" at bounding box center [144, 579] width 7 height 7
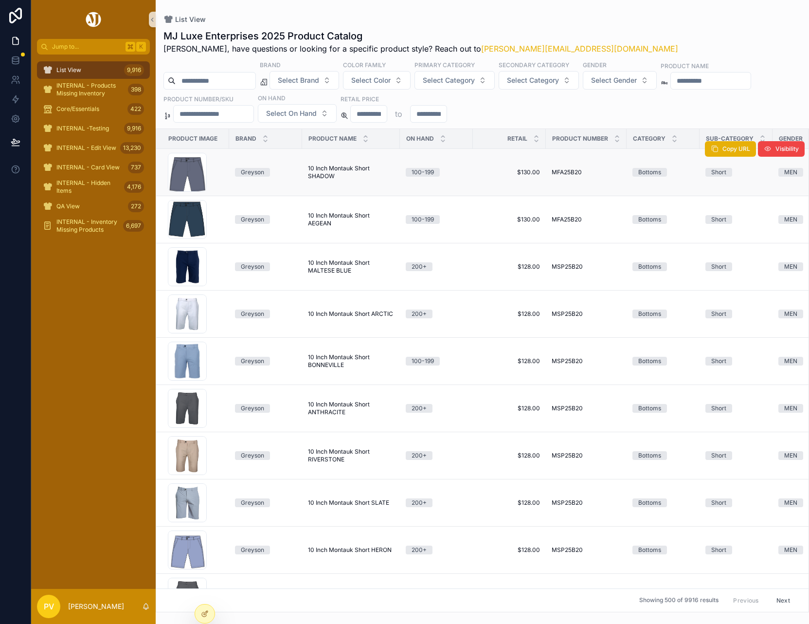
click at [315, 177] on span "10 Inch Montauk Short SHADOW" at bounding box center [351, 173] width 86 height 16
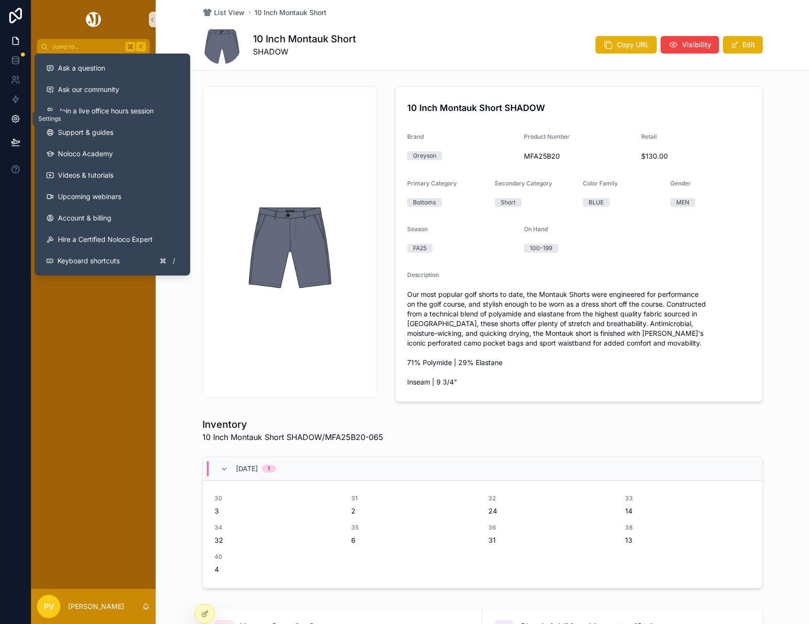
click at [13, 117] on link at bounding box center [15, 118] width 31 height 19
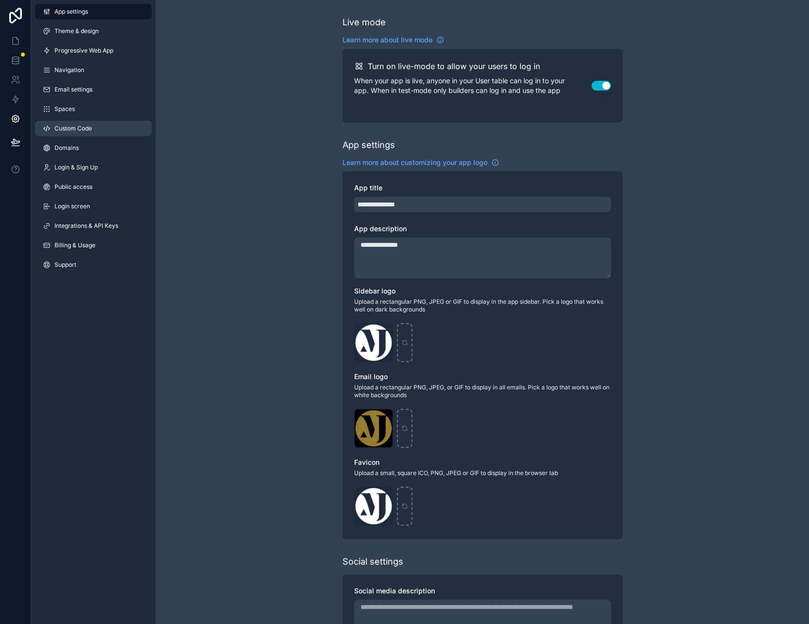
click at [103, 127] on link "Custom Code" at bounding box center [93, 129] width 117 height 16
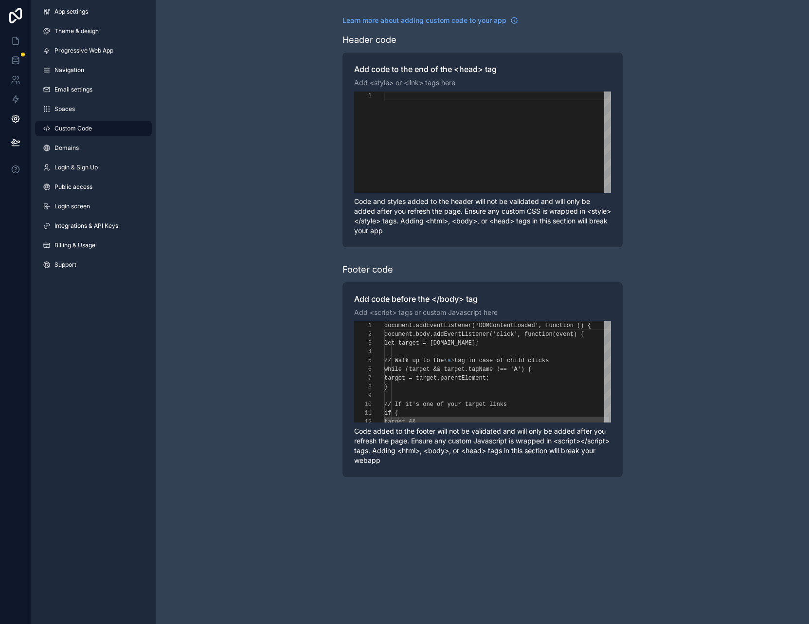
scroll to position [88, 0]
click at [430, 357] on div "**********" at bounding box center [482, 371] width 257 height 101
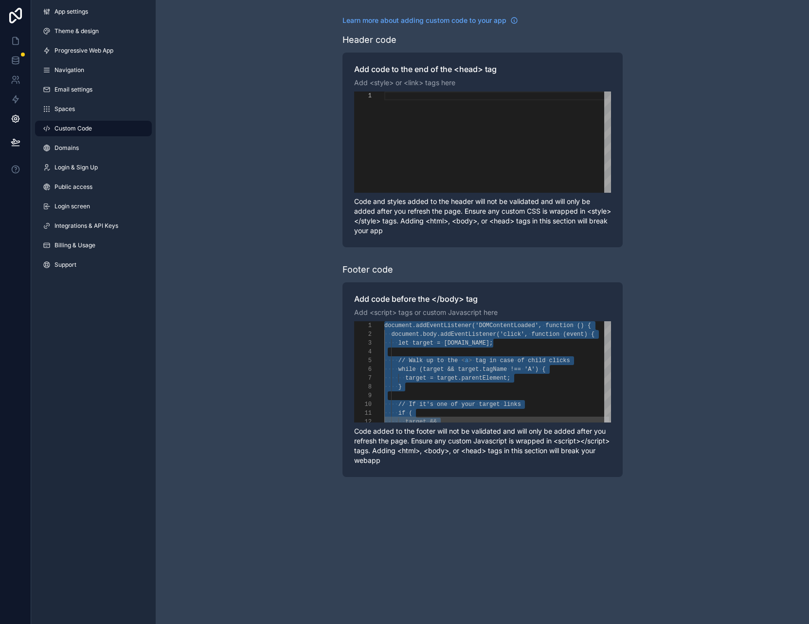
paste textarea "**********"
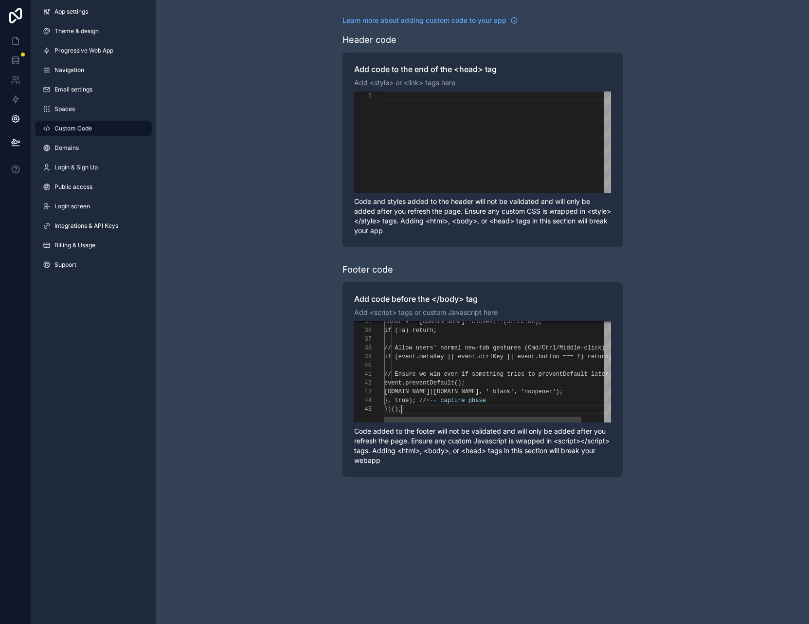
scroll to position [0, 18]
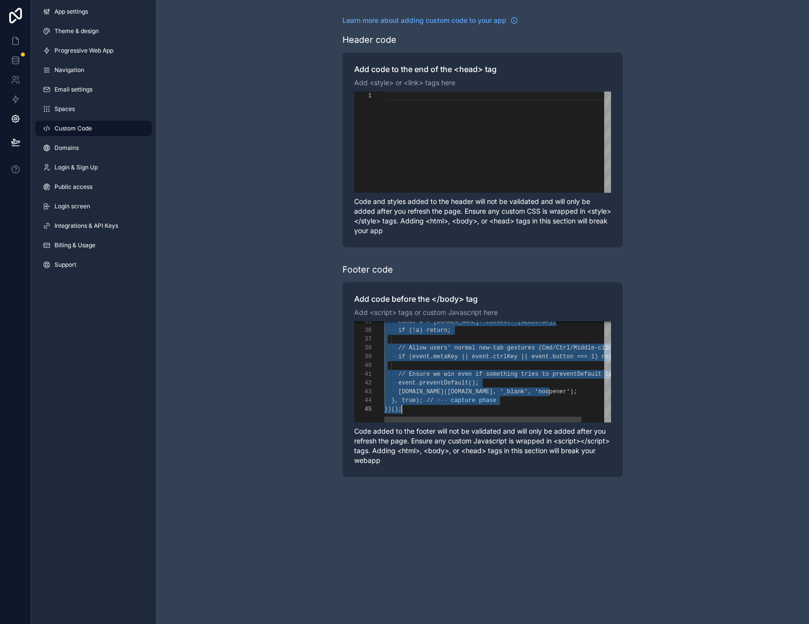
paste textarea "Editor content;Press Alt+F1 for Accessibility Options."
type textarea "**********"
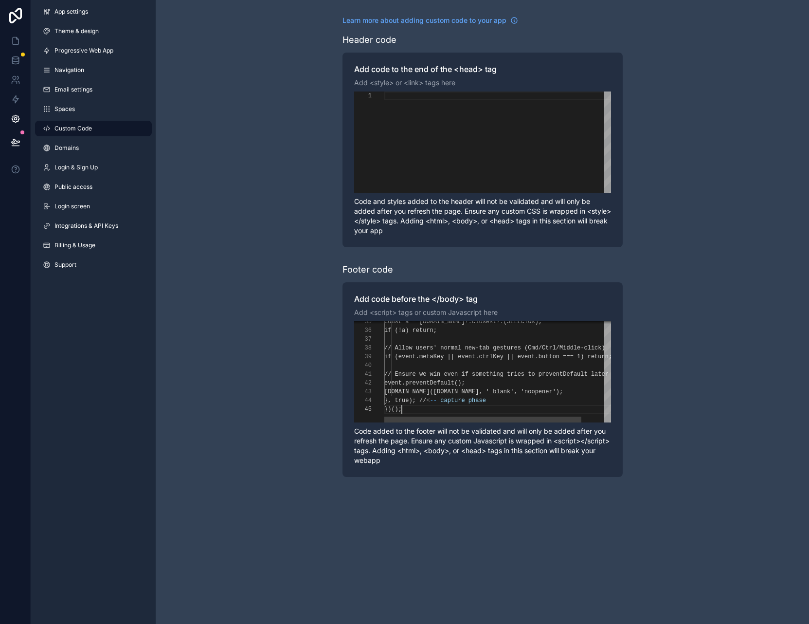
scroll to position [35, 18]
drag, startPoint x: 89, startPoint y: 351, endPoint x: 87, endPoint y: 318, distance: 33.2
click at [89, 351] on div "App settings Theme & design Progressive Web App Navigation Email settings Space…" at bounding box center [93, 312] width 125 height 624
click at [9, 135] on button at bounding box center [15, 141] width 21 height 27
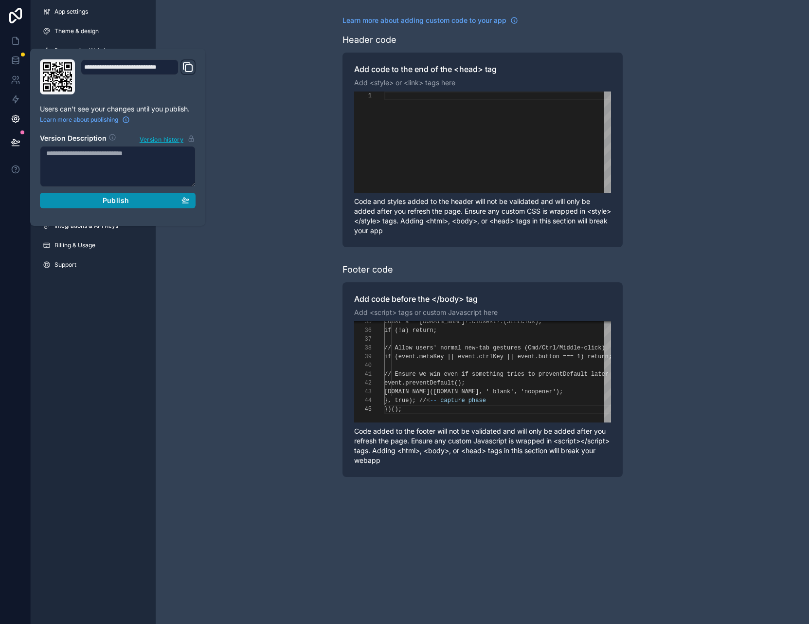
click at [81, 205] on button "Publish" at bounding box center [118, 201] width 156 height 16
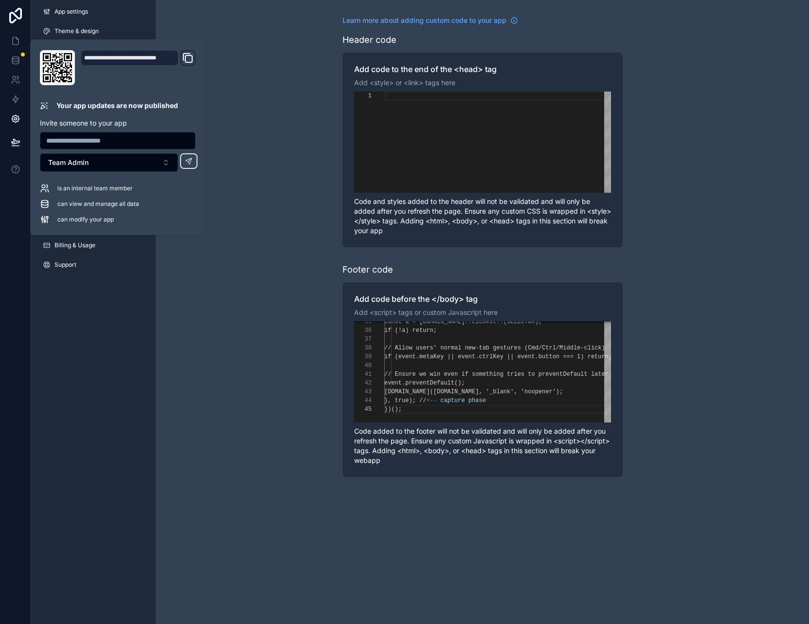
drag, startPoint x: 224, startPoint y: 22, endPoint x: 169, endPoint y: 36, distance: 56.1
click at [223, 23] on div "Learn more about adding custom code to your app Header code Add code to the end…" at bounding box center [483, 246] width 654 height 493
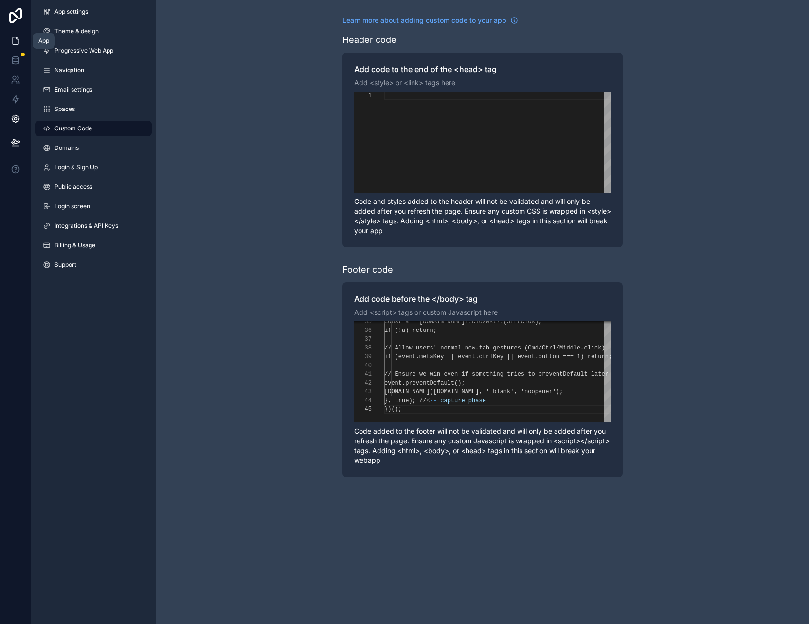
click at [11, 43] on icon at bounding box center [16, 41] width 10 height 10
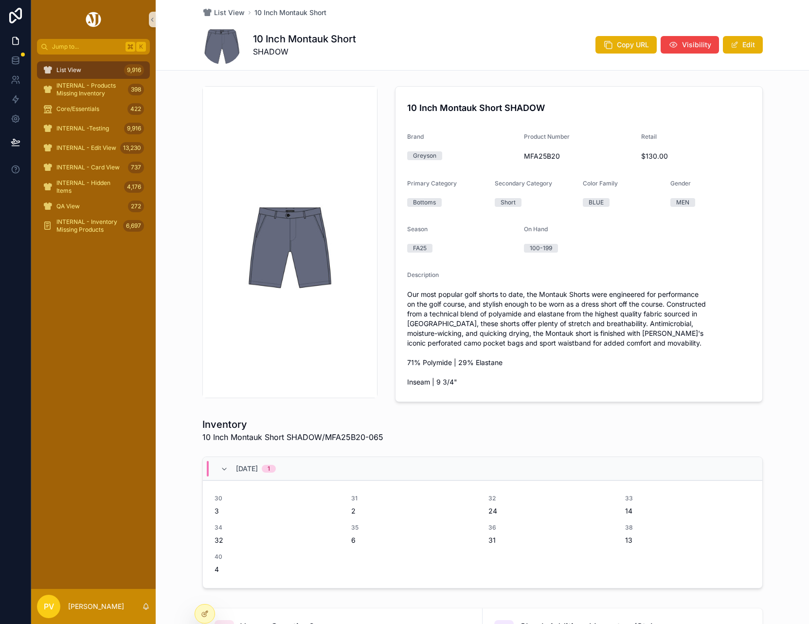
click at [459, 45] on div "10 Inch Montauk Short SHADOW Copy URL Visibility Edit" at bounding box center [482, 44] width 561 height 39
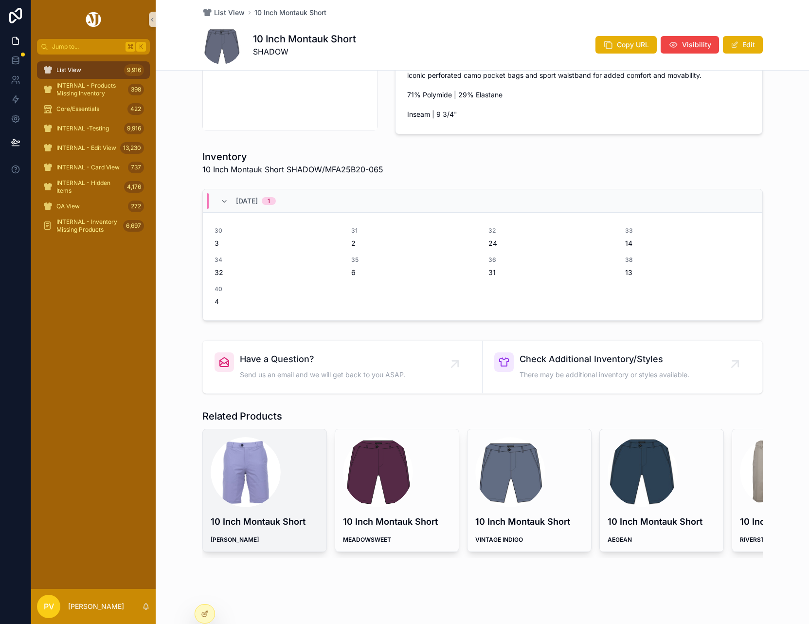
click at [232, 484] on div "scrollable content" at bounding box center [246, 472] width 70 height 70
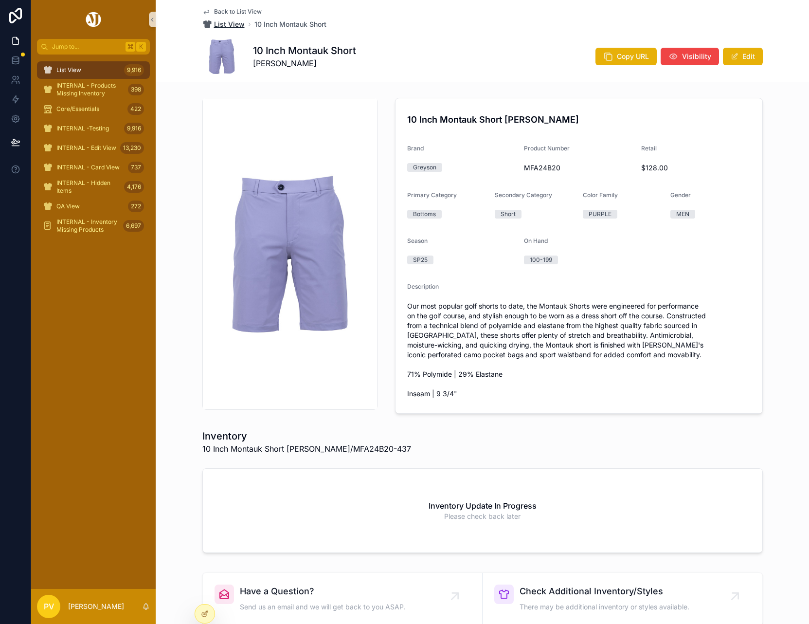
click at [228, 25] on span "List View" at bounding box center [229, 24] width 31 height 10
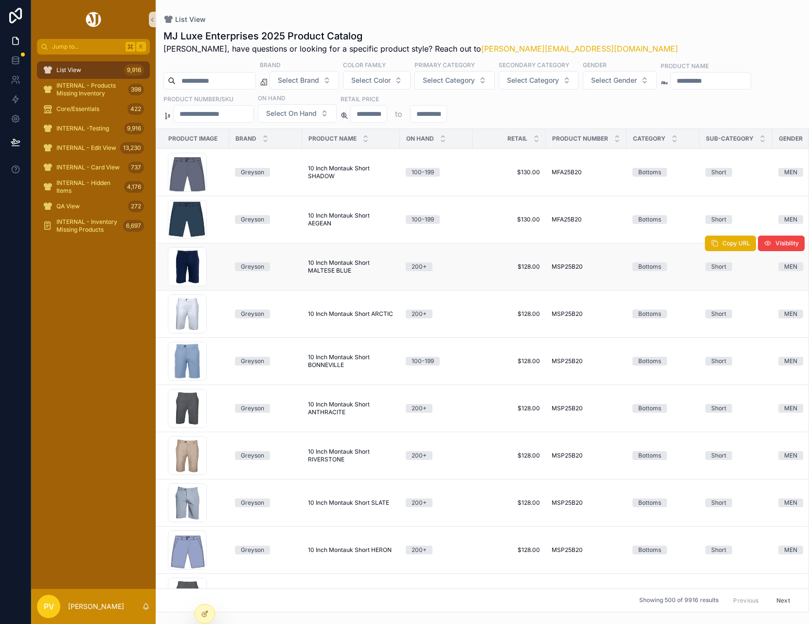
click at [312, 265] on span "10 Inch Montauk Short MALTESE BLUE" at bounding box center [351, 267] width 86 height 16
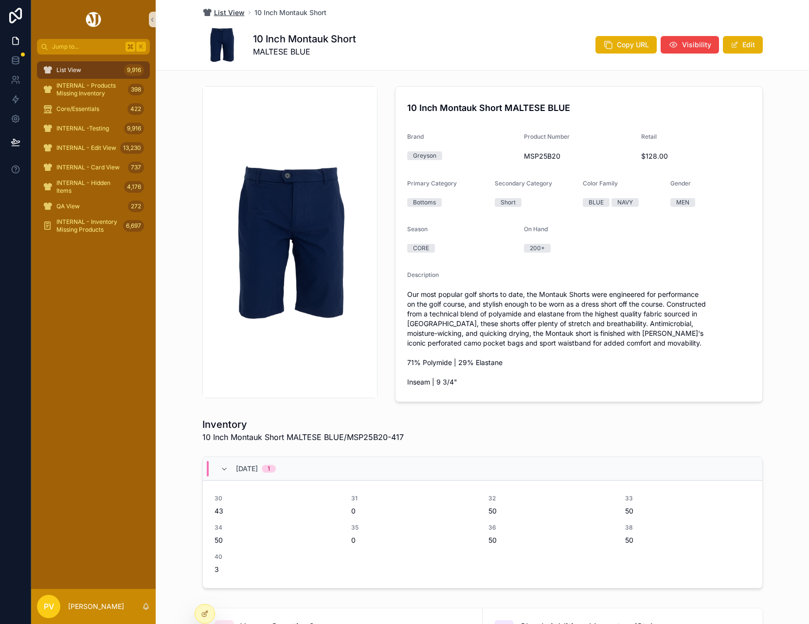
click at [224, 13] on span "List View" at bounding box center [229, 13] width 31 height 10
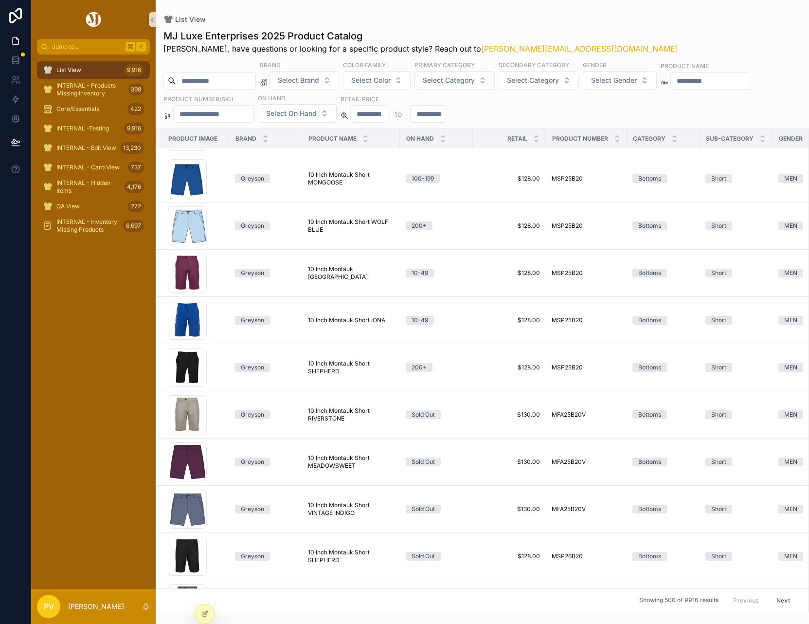
scroll to position [939, 0]
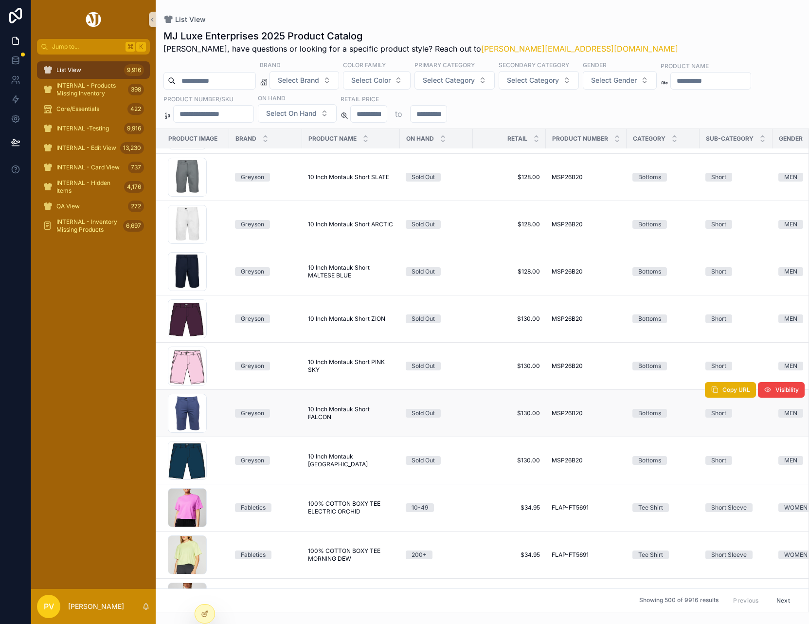
click at [350, 410] on span "10 Inch Montauk Short FALCON" at bounding box center [351, 413] width 86 height 16
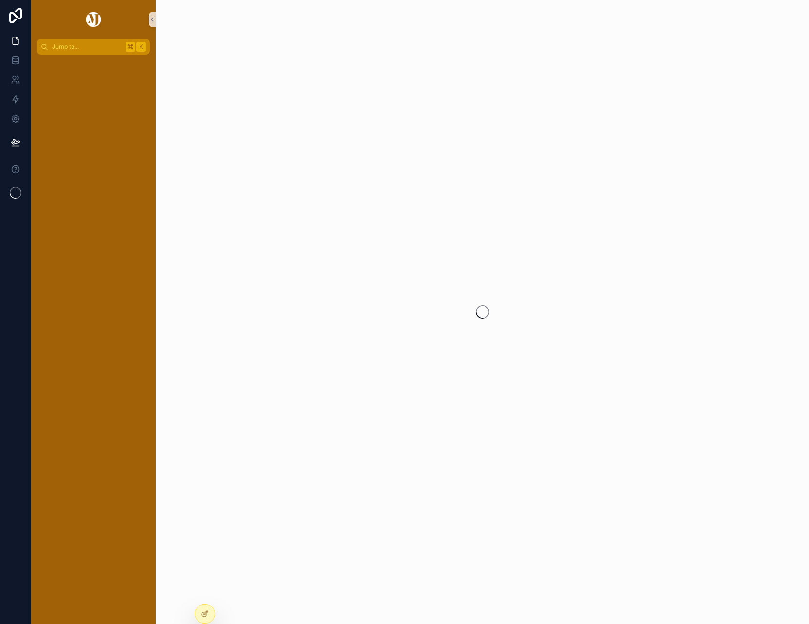
scroll to position [0, 7]
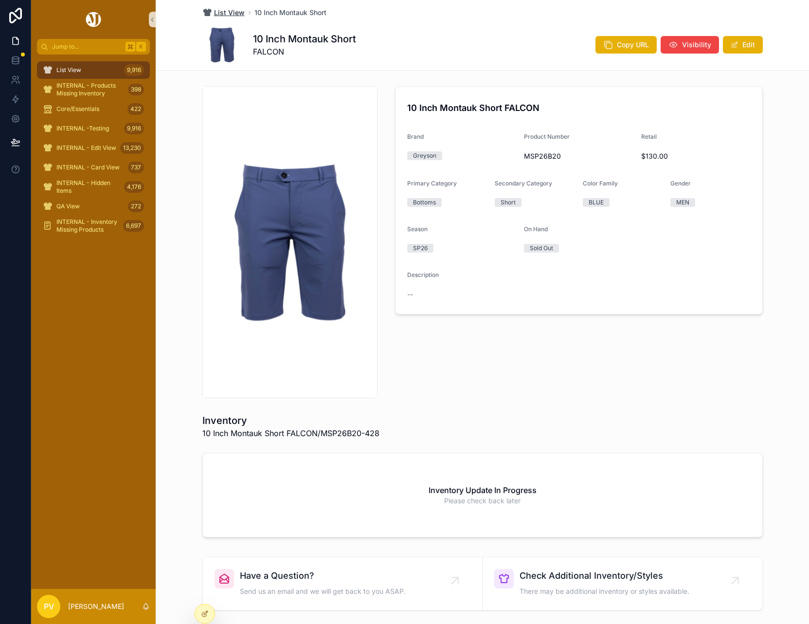
click at [229, 12] on span "List View" at bounding box center [229, 13] width 31 height 10
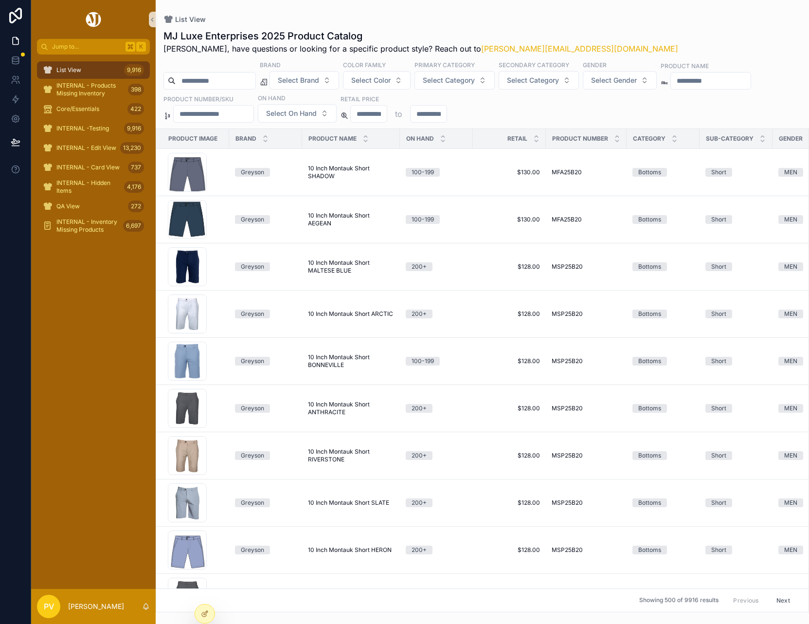
click at [680, 48] on div "MJ Luxe Enterprises 2025 Product Catalog [PERSON_NAME], have questions or looki…" at bounding box center [483, 41] width 638 height 25
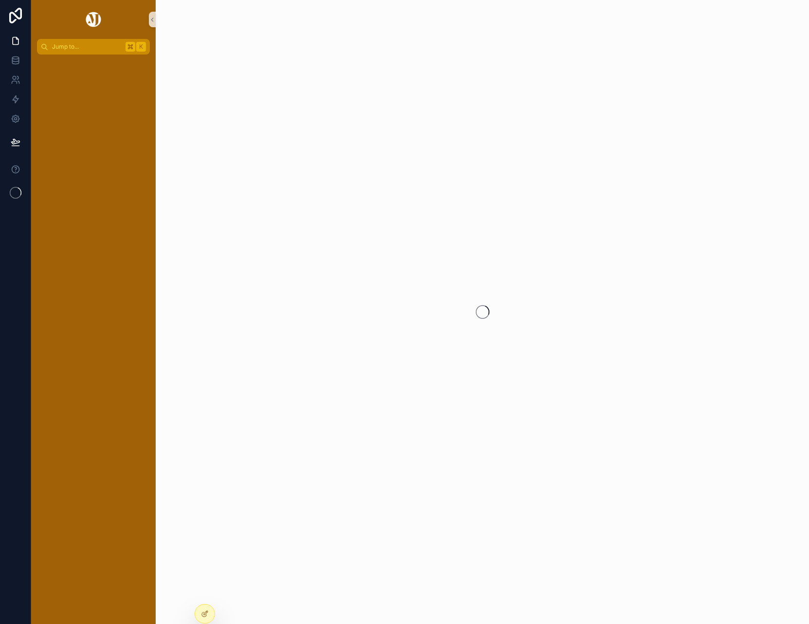
scroll to position [0, 7]
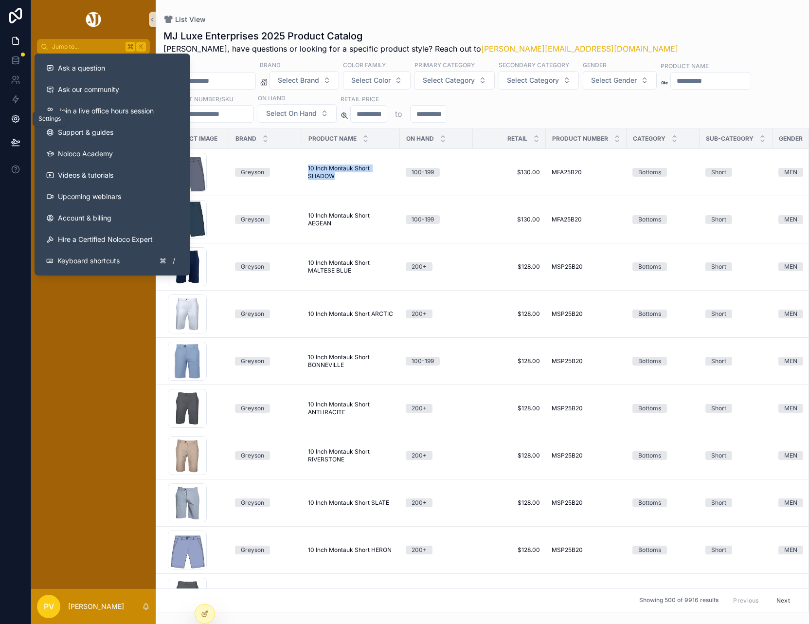
click at [11, 116] on icon at bounding box center [16, 119] width 10 height 10
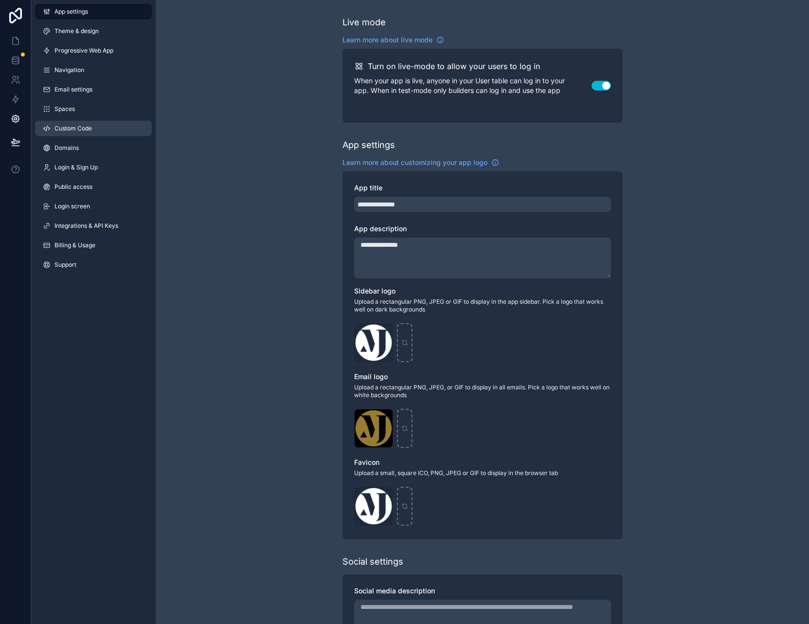
click at [71, 126] on span "Custom Code" at bounding box center [73, 129] width 37 height 8
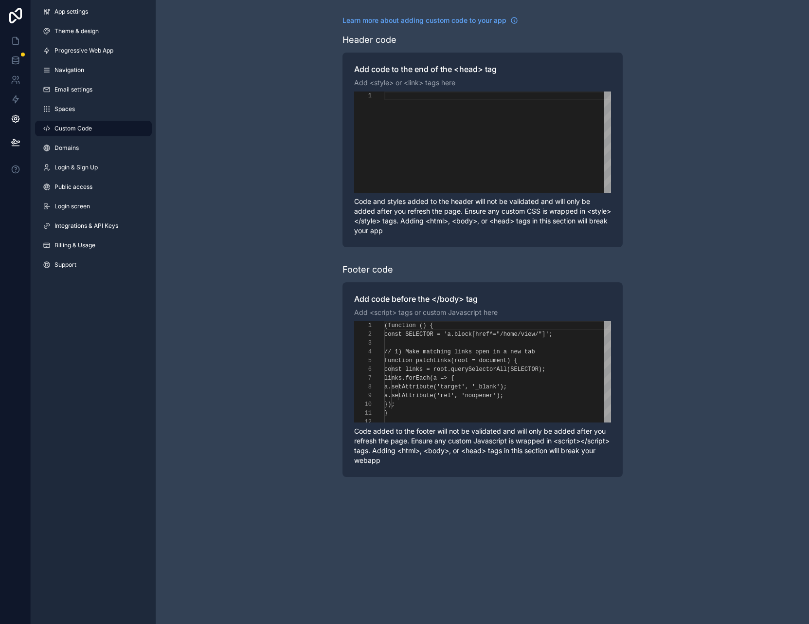
scroll to position [18, 0]
click at [448, 343] on div "scrollable content" at bounding box center [497, 343] width 227 height 9
click at [381, 324] on div "**********" at bounding box center [482, 371] width 257 height 101
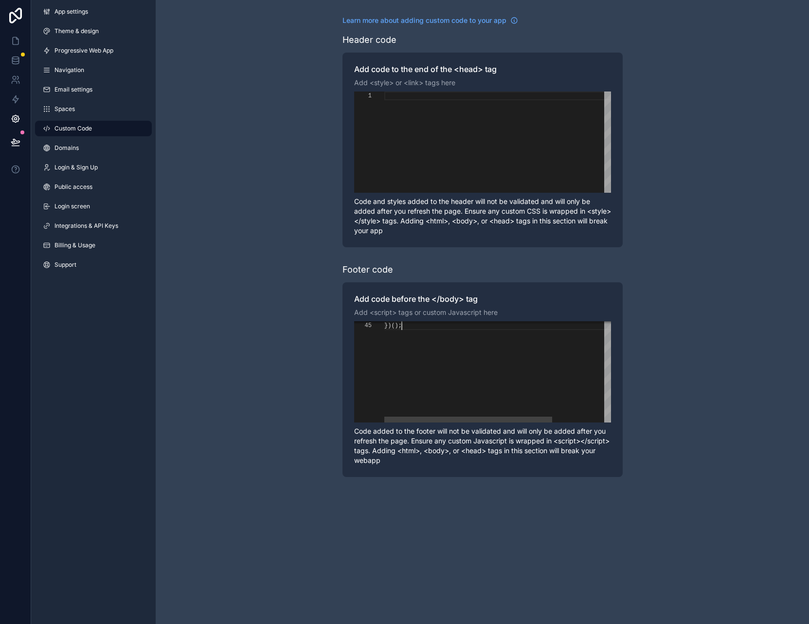
scroll to position [35, 18]
click at [439, 332] on div "})();" at bounding box center [537, 179] width 306 height 487
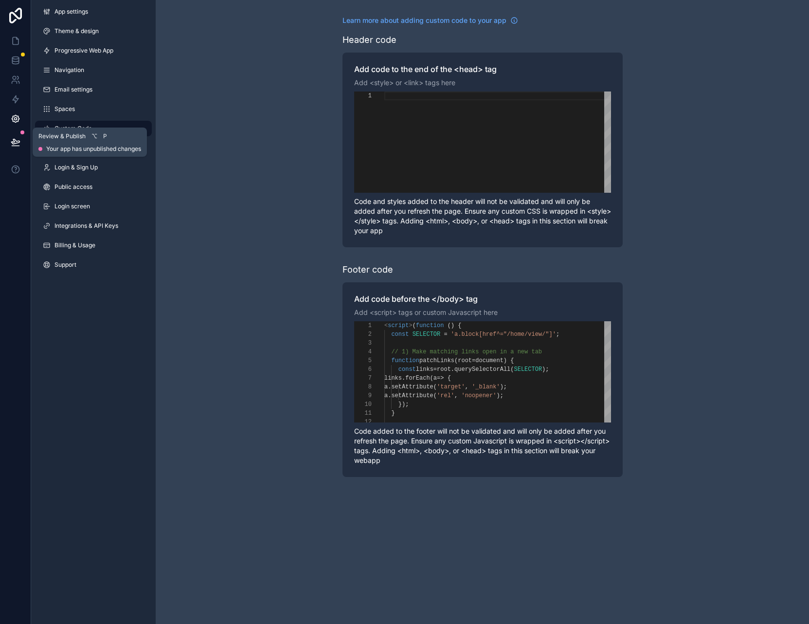
type textarea "**********"
click at [9, 147] on button at bounding box center [15, 141] width 21 height 27
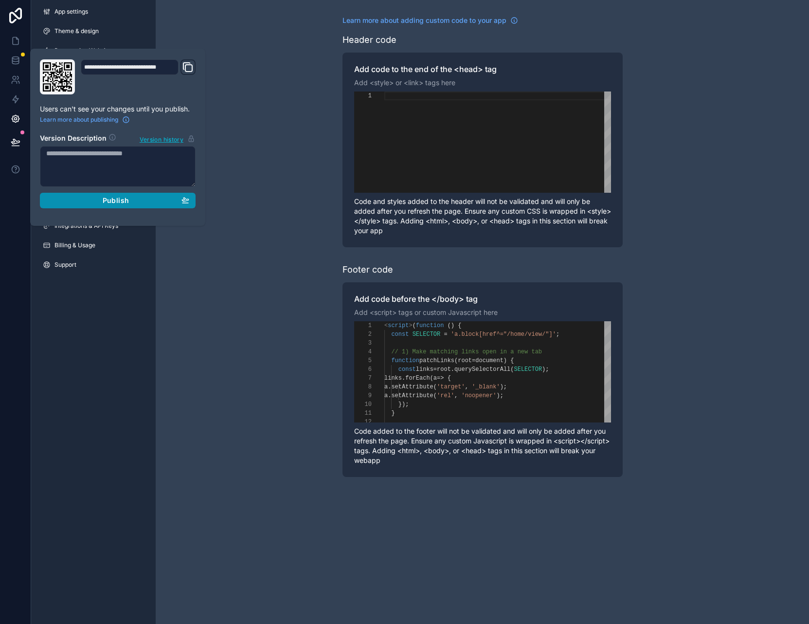
click at [84, 204] on div "Publish" at bounding box center [117, 200] width 143 height 9
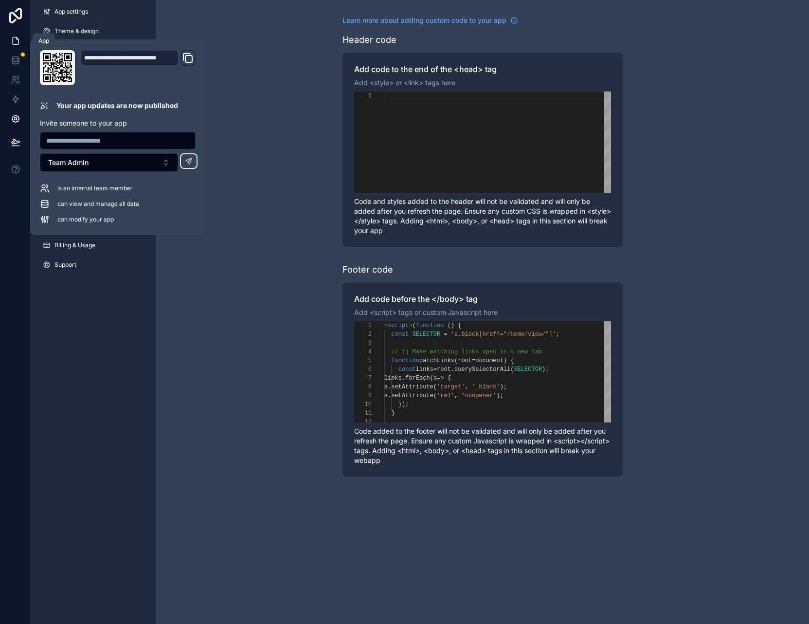
click at [13, 37] on icon at bounding box center [16, 41] width 10 height 10
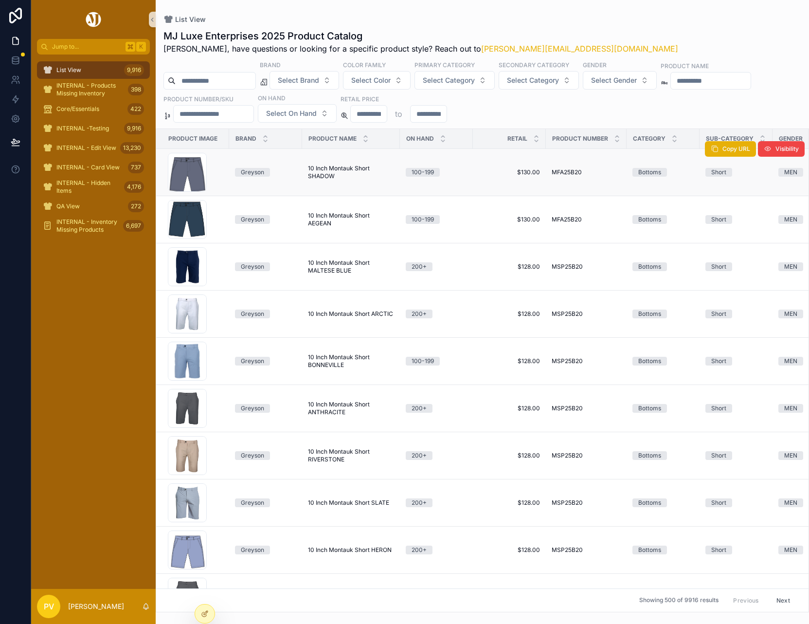
click at [315, 170] on span "10 Inch Montauk Short SHADOW" at bounding box center [351, 173] width 86 height 16
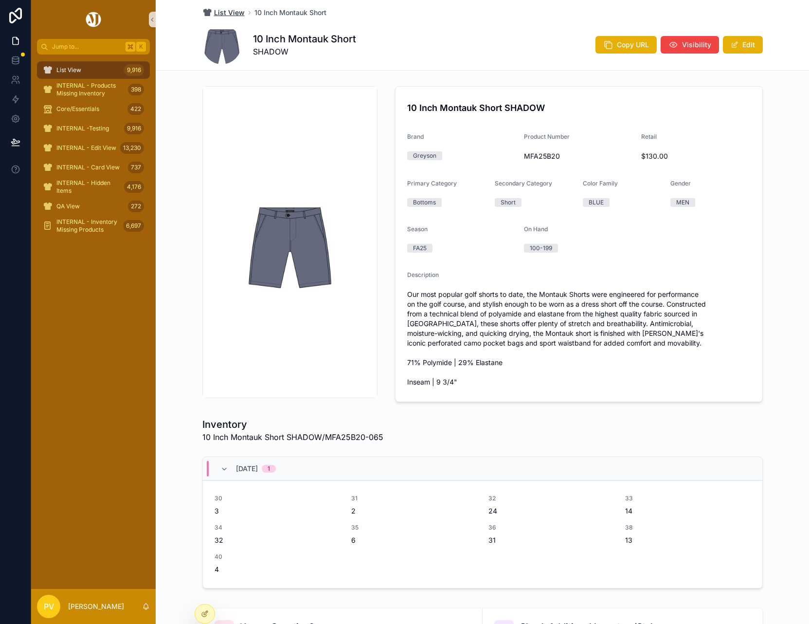
click at [231, 10] on span "List View" at bounding box center [229, 13] width 31 height 10
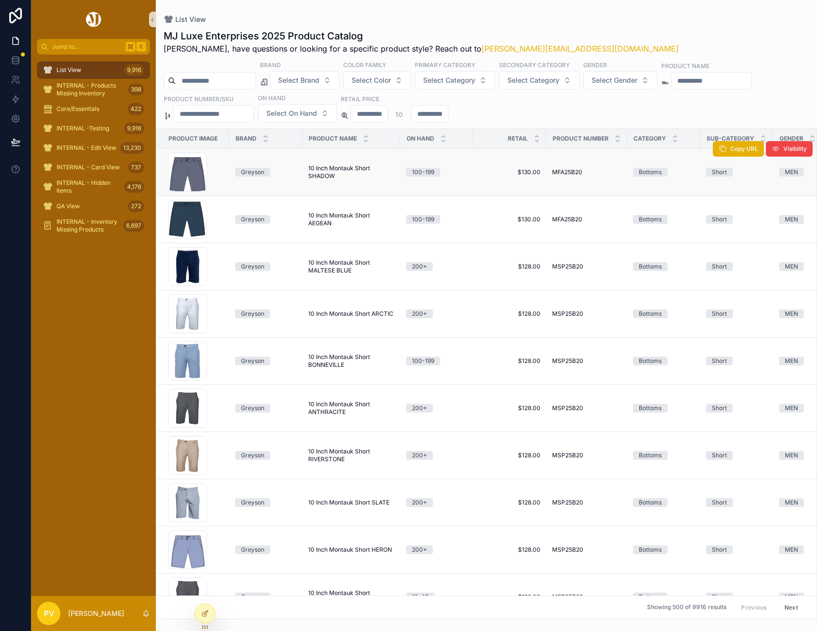
click at [337, 167] on span "10 Inch Montauk Short SHADOW" at bounding box center [351, 173] width 86 height 16
click at [343, 312] on span "10 Inch Montauk Short ARCTIC" at bounding box center [350, 314] width 85 height 8
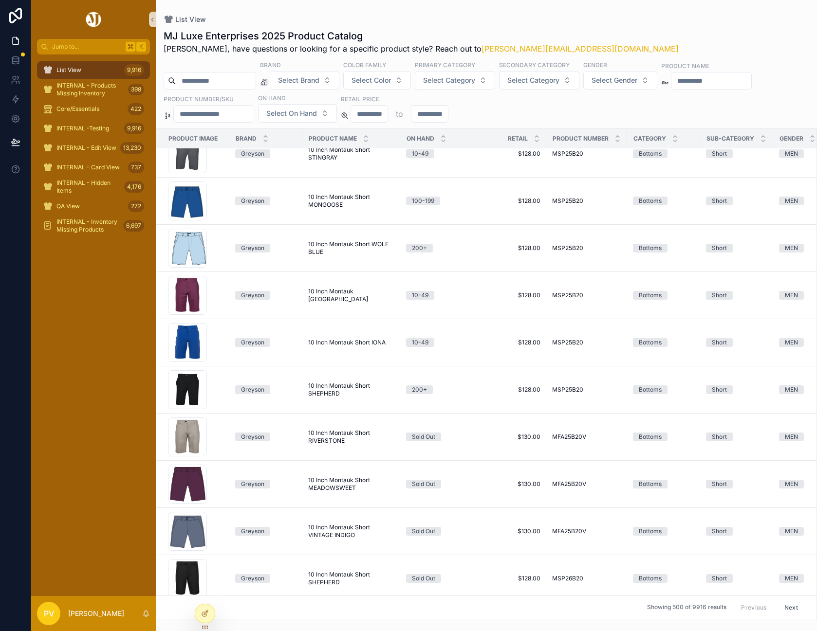
scroll to position [449, 0]
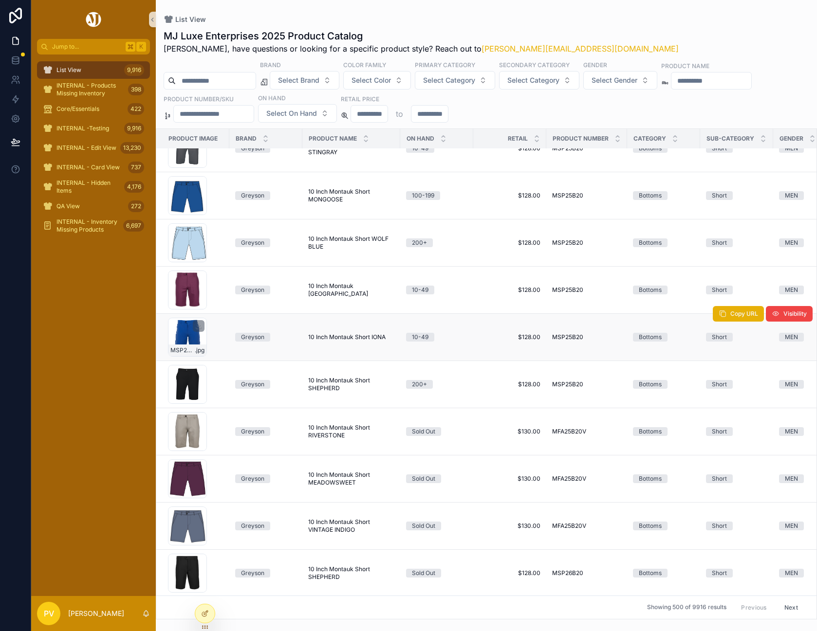
click at [183, 334] on div "MSP25B20-391 .jpg" at bounding box center [187, 337] width 39 height 39
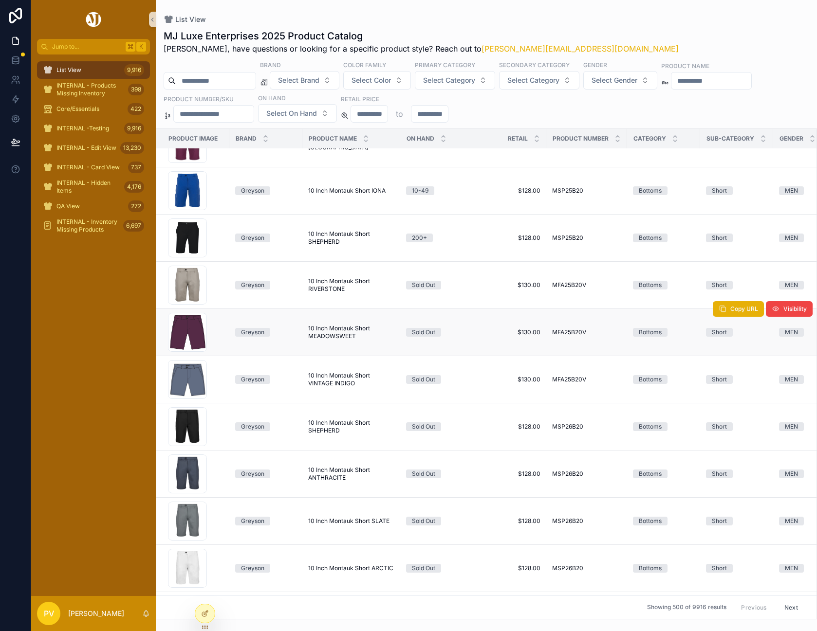
scroll to position [758, 0]
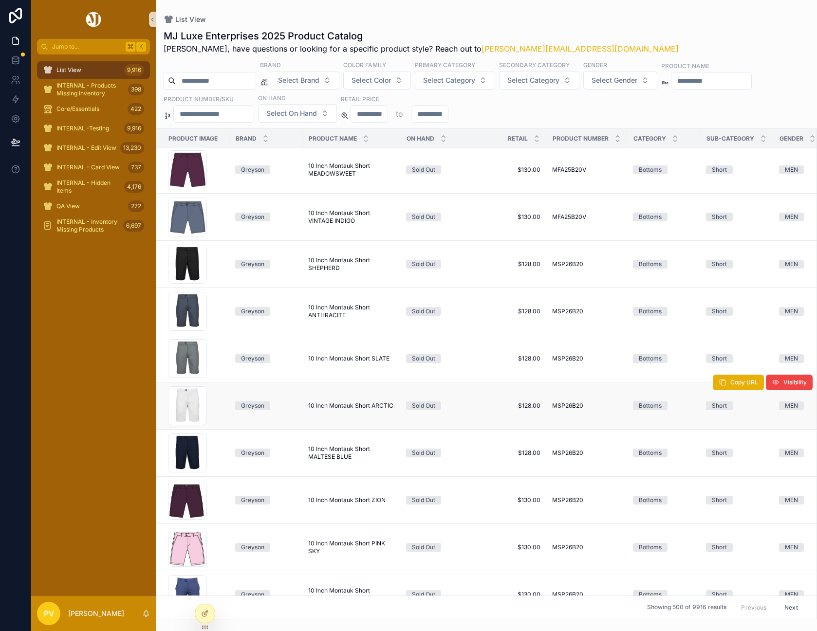
click at [323, 405] on span "10 Inch Montauk Short ARCTIC" at bounding box center [350, 406] width 85 height 8
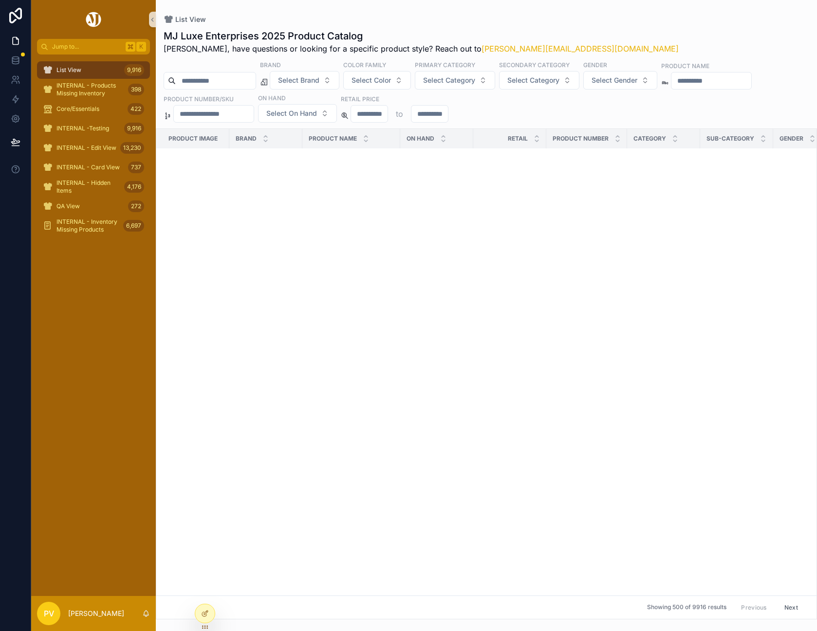
scroll to position [0, 0]
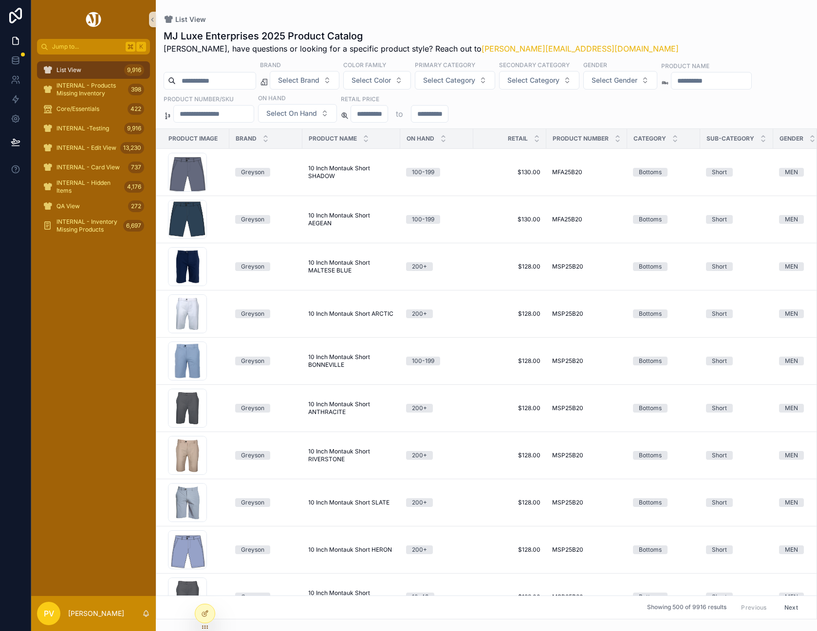
click at [218, 77] on input "scrollable content" at bounding box center [216, 81] width 80 height 14
click at [737, 148] on span "Copy URL" at bounding box center [744, 149] width 28 height 8
click at [322, 174] on span "10 Inch Montauk Short SHADOW" at bounding box center [351, 173] width 86 height 16
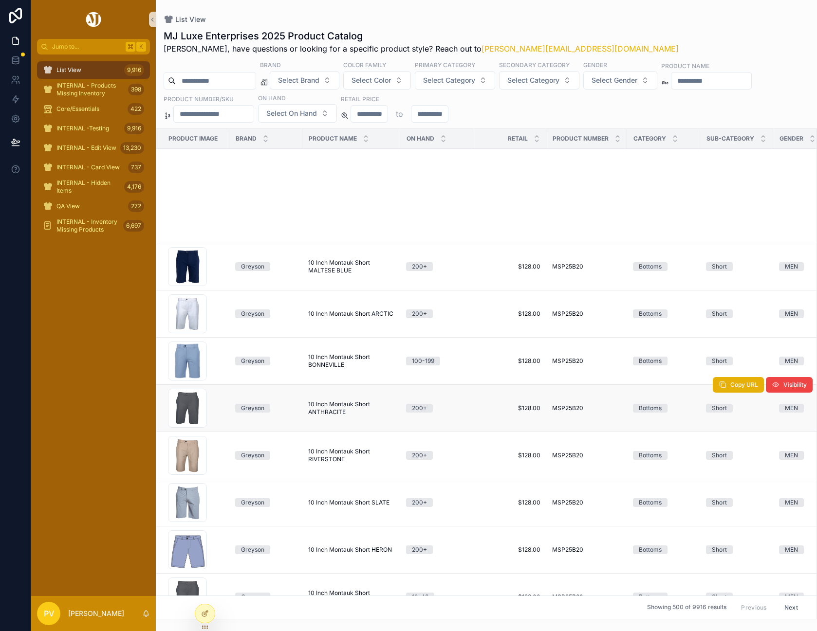
scroll to position [606, 0]
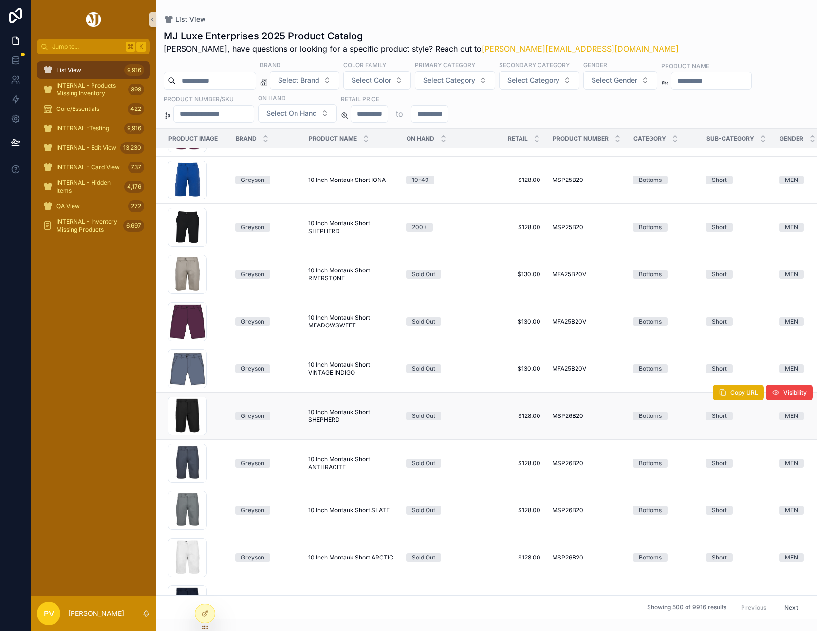
click at [336, 410] on span "10 Inch Montauk Short SHEPHERD" at bounding box center [351, 416] width 86 height 16
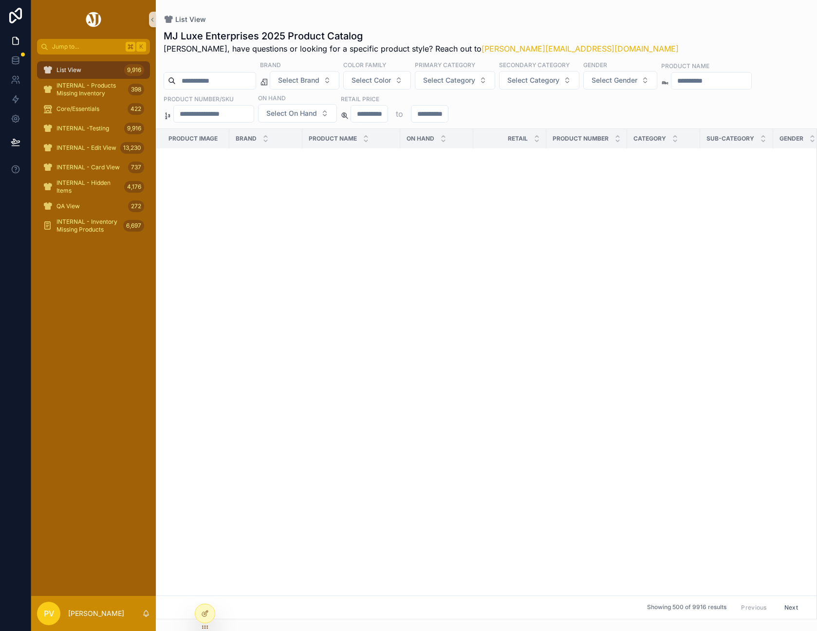
scroll to position [1971, 0]
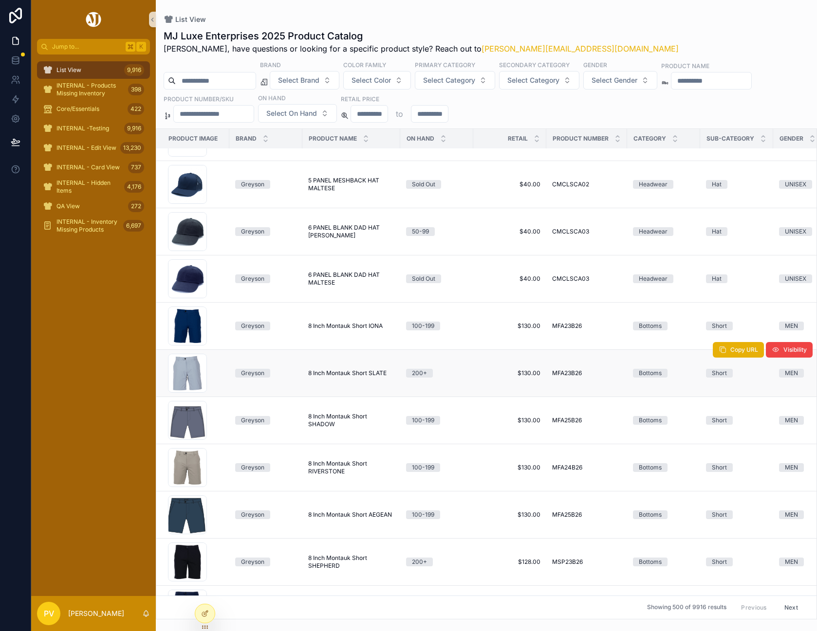
click at [336, 374] on span "8 Inch Montauk Short SLATE" at bounding box center [347, 373] width 78 height 8
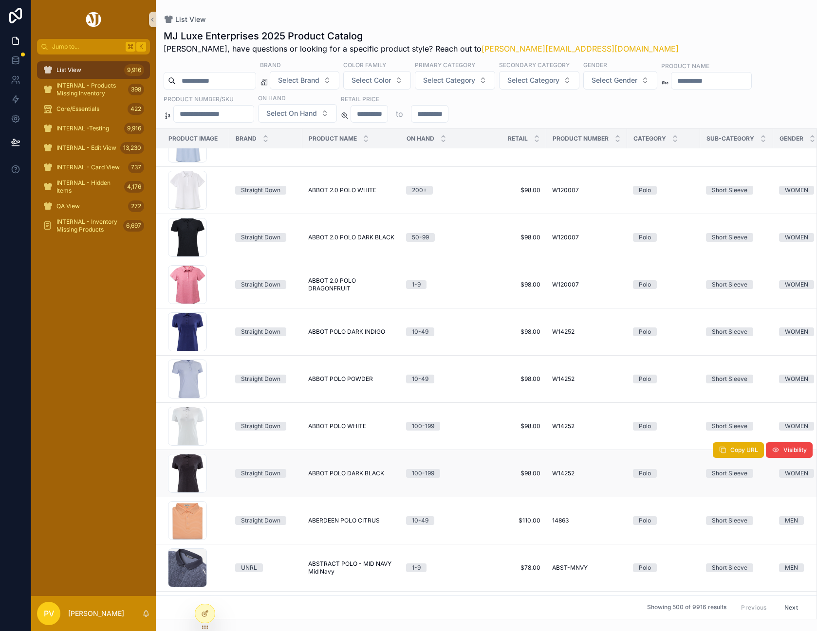
scroll to position [4124, 0]
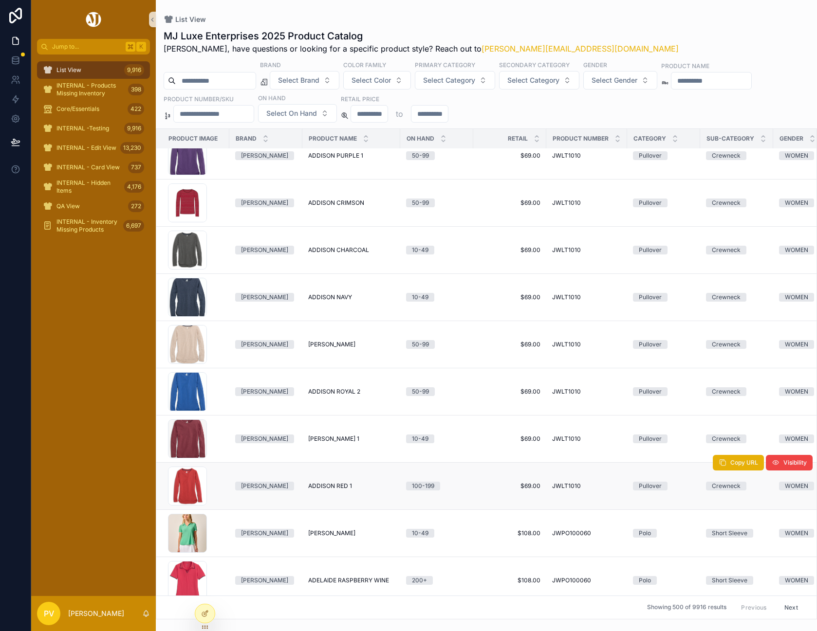
click at [343, 485] on span "ADDISON RED 1" at bounding box center [330, 486] width 44 height 8
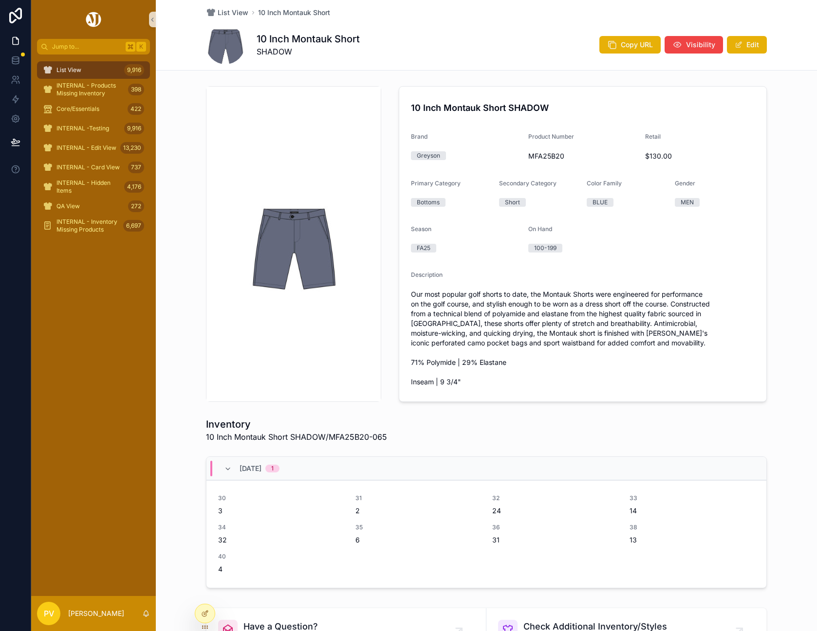
scroll to position [268, 0]
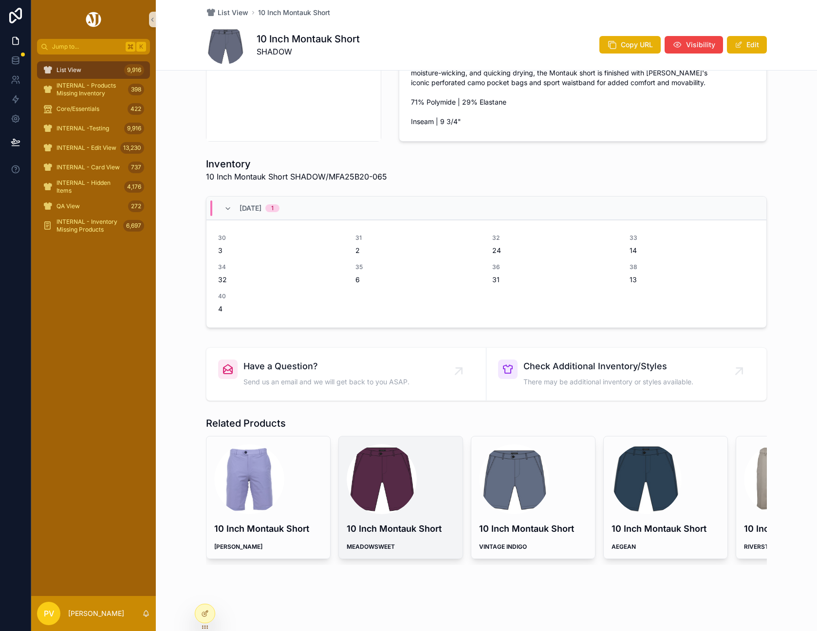
click at [403, 481] on div "scrollable content" at bounding box center [382, 479] width 70 height 70
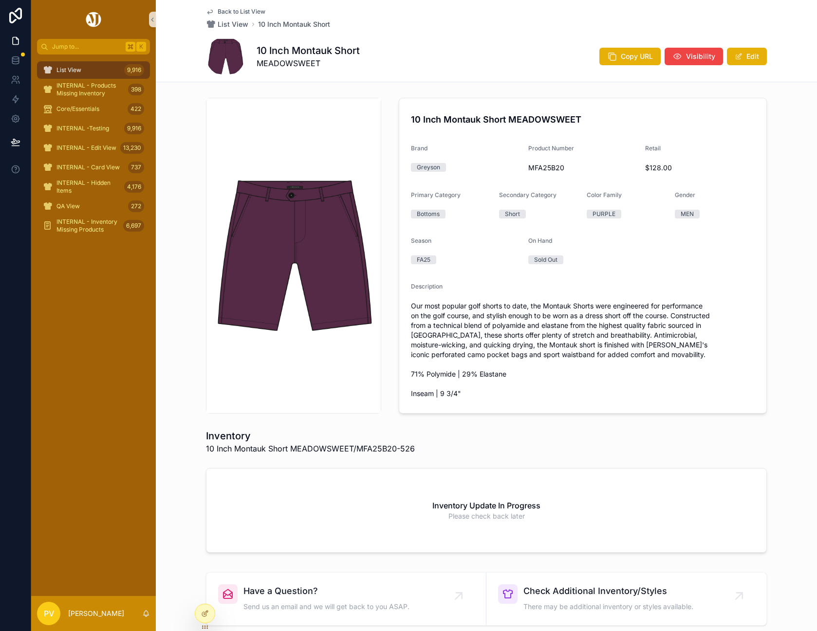
click at [244, 12] on span "Back to List View" at bounding box center [242, 12] width 48 height 8
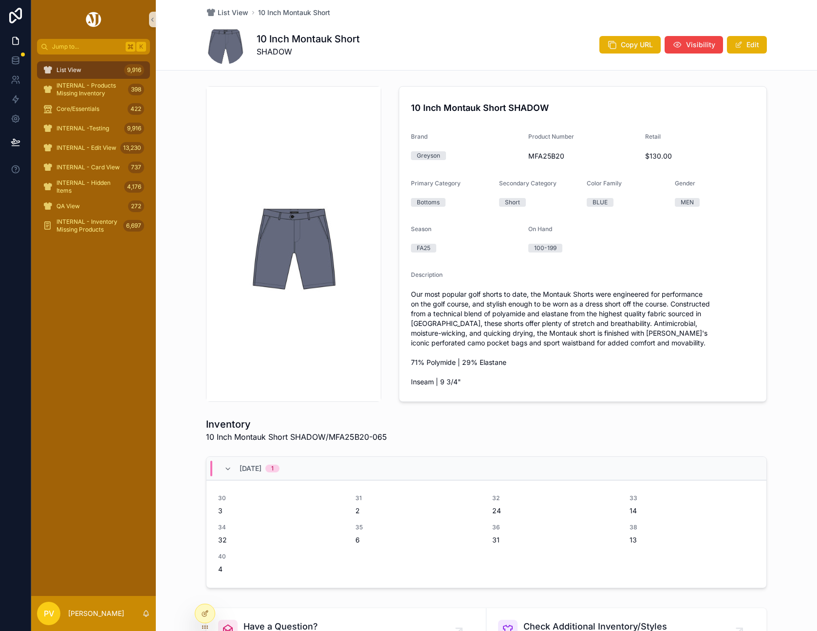
scroll to position [268, 0]
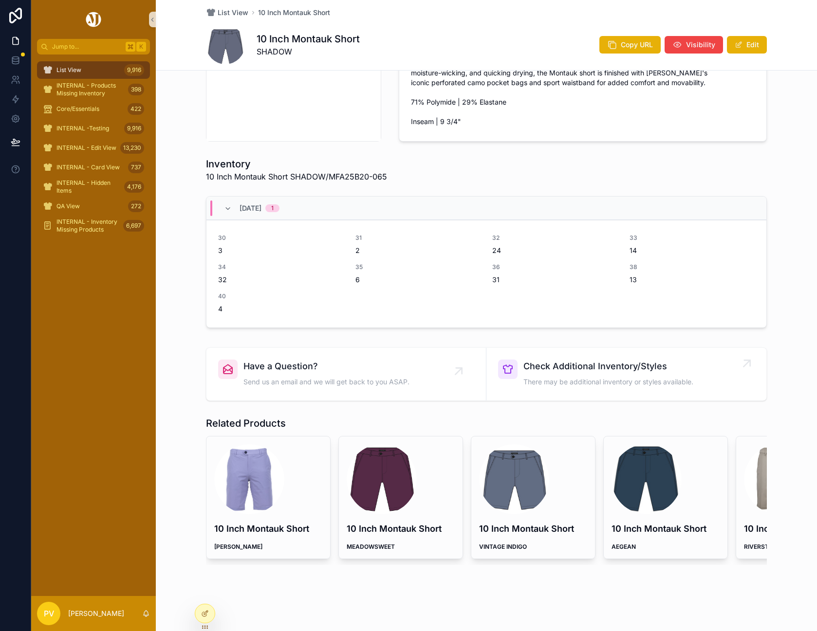
click at [571, 360] on span "Check Additional Inventory/Styles" at bounding box center [608, 367] width 170 height 14
click at [591, 360] on span "Check Additional Inventory/Styles" at bounding box center [608, 367] width 170 height 14
click at [607, 360] on span "Check Additional Inventory/Styles" at bounding box center [608, 367] width 170 height 14
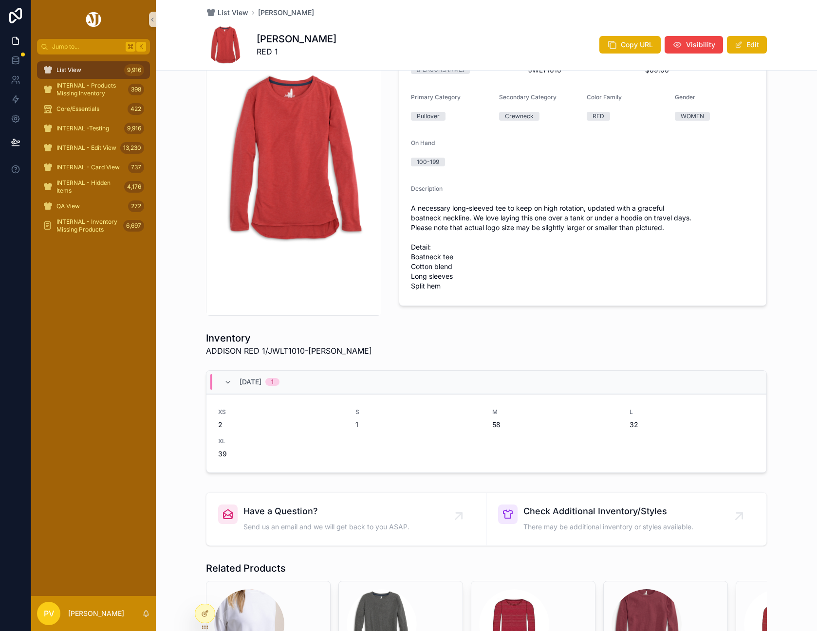
scroll to position [252, 0]
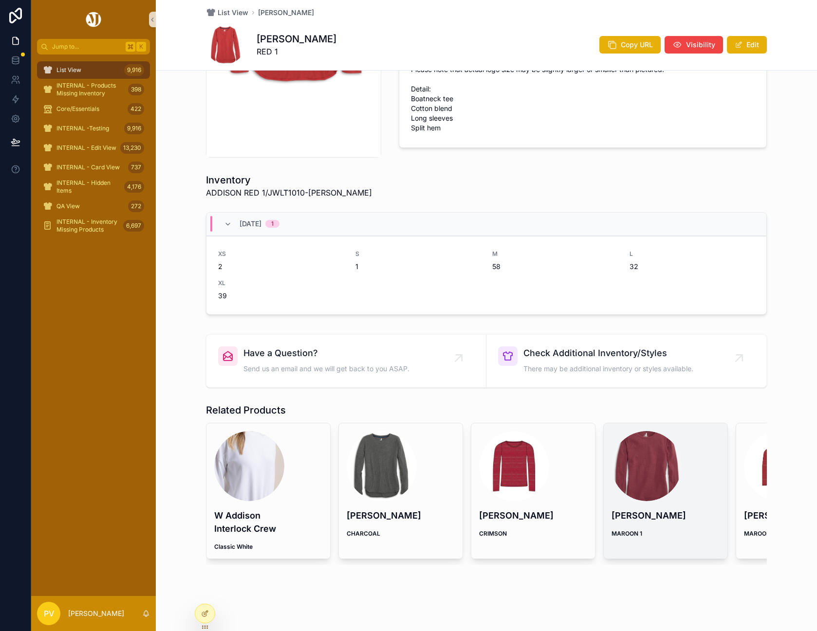
click at [654, 474] on div "scrollable content" at bounding box center [646, 466] width 70 height 70
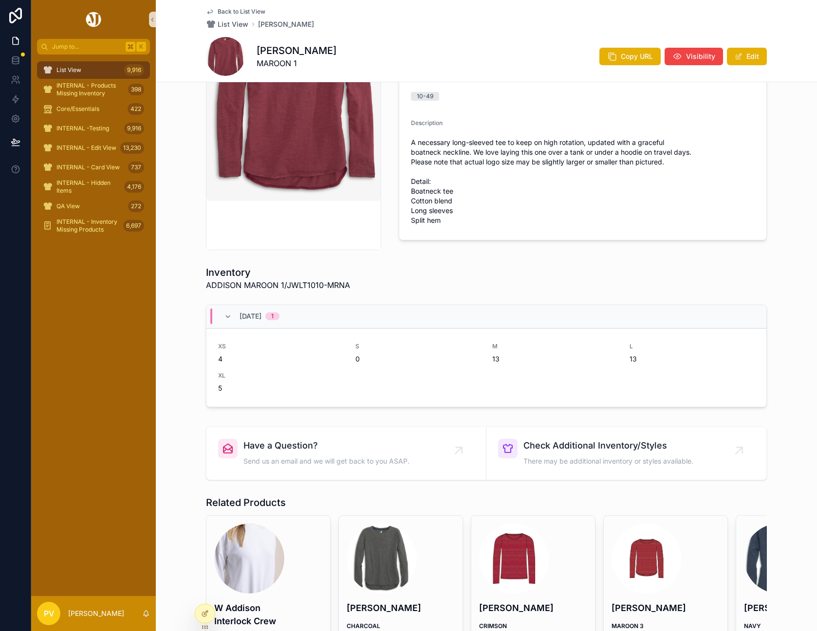
scroll to position [263, 0]
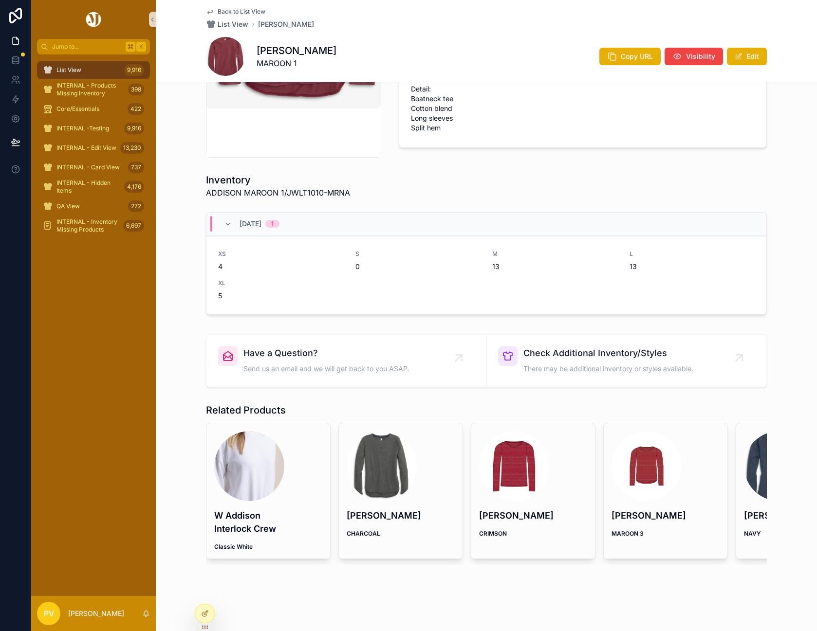
click at [385, 445] on div "scrollable content" at bounding box center [382, 466] width 70 height 70
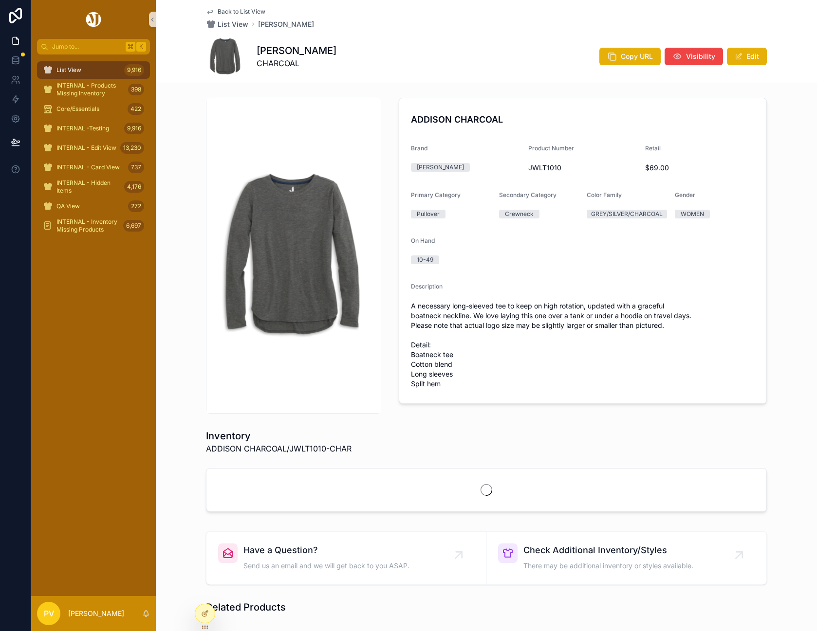
click at [231, 12] on span "Back to List View" at bounding box center [242, 12] width 48 height 8
